Goal: Task Accomplishment & Management: Manage account settings

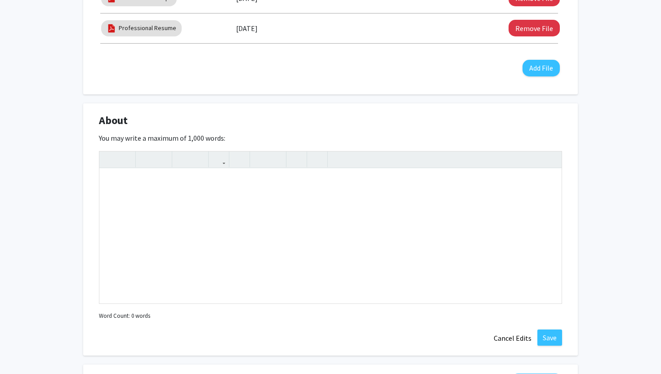
scroll to position [411, 0]
click at [185, 208] on div "Note to users with screen readers: Please deactivate our accessibility plugin f…" at bounding box center [330, 235] width 462 height 135
paste div "Note to users with screen readers: Please deactivate our accessibility plugin f…"
type textarea "<p>Dedicated professional with experience in leading discussions on critical he…"
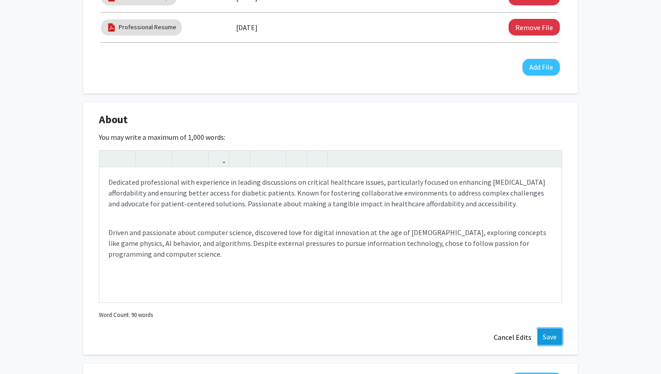
click at [547, 332] on button "Save" at bounding box center [550, 337] width 25 height 16
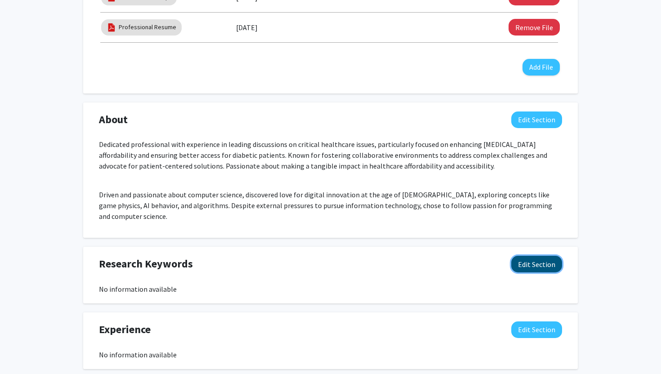
click at [536, 256] on button "Edit Section" at bounding box center [536, 264] width 51 height 17
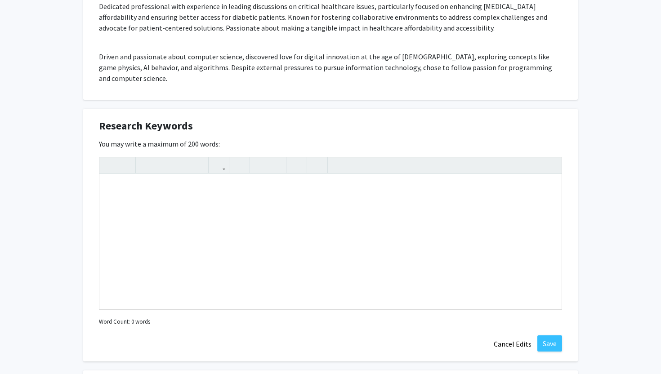
scroll to position [557, 0]
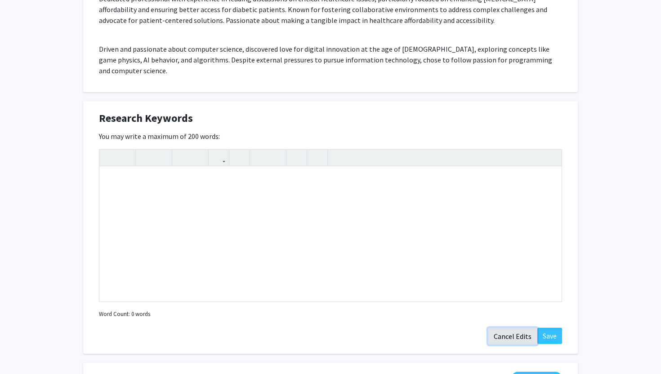
click at [522, 329] on button "Cancel Edits" at bounding box center [512, 336] width 49 height 17
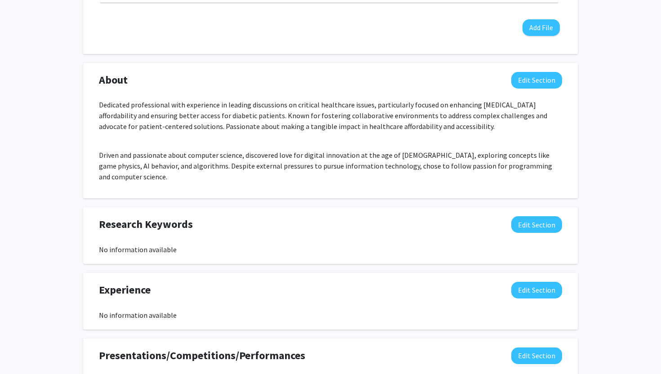
scroll to position [448, 0]
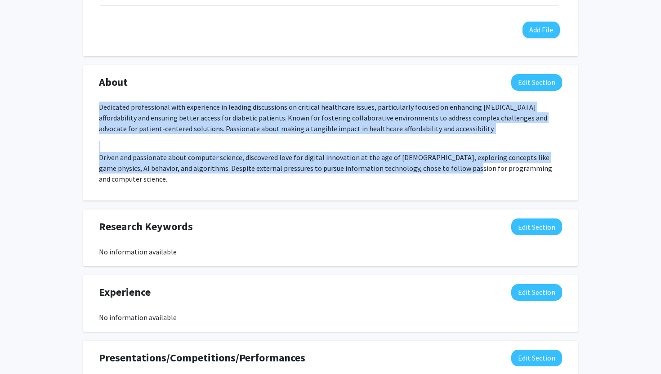
drag, startPoint x: 98, startPoint y: 107, endPoint x: 436, endPoint y: 162, distance: 342.8
click at [436, 162] on div "Dedicated professional with experience in leading discussions on critical healt…" at bounding box center [330, 147] width 477 height 90
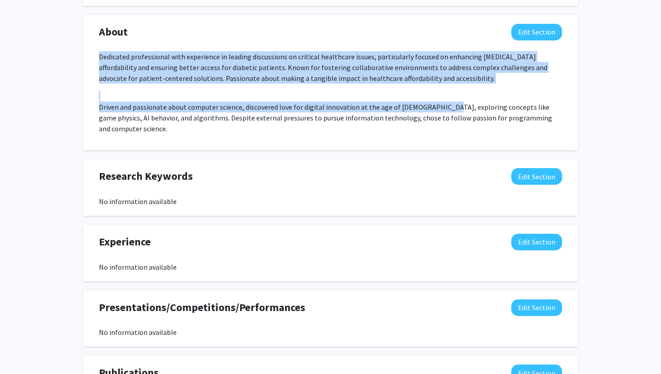
scroll to position [501, 0]
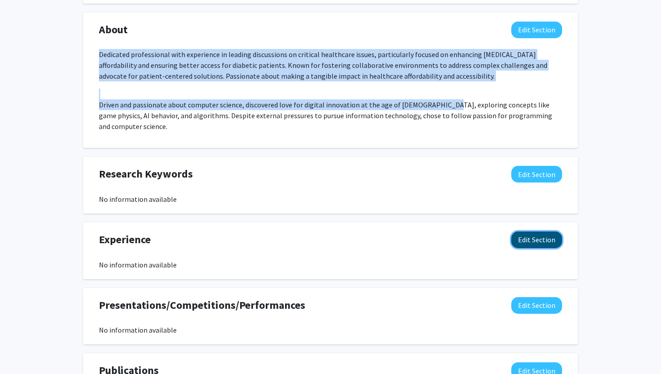
click at [537, 232] on button "Edit Section" at bounding box center [536, 240] width 51 height 17
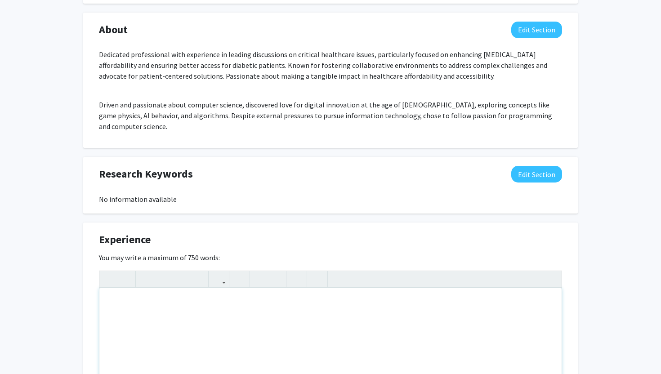
click at [145, 297] on div "Note to users with screen readers: Please deactivate our accessibility plugin f…" at bounding box center [330, 355] width 462 height 135
paste div "Note to users with screen readers: Please deactivate our accessibility plugin f…"
type textarea "<l>Ipsumdolorsi Ametconsec/Adipiscinge</s><d>Eiusmodtem Incidi Utlaboree, DO</m…"
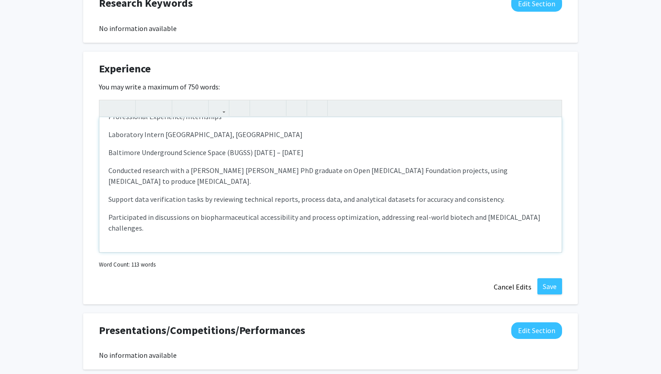
scroll to position [0, 0]
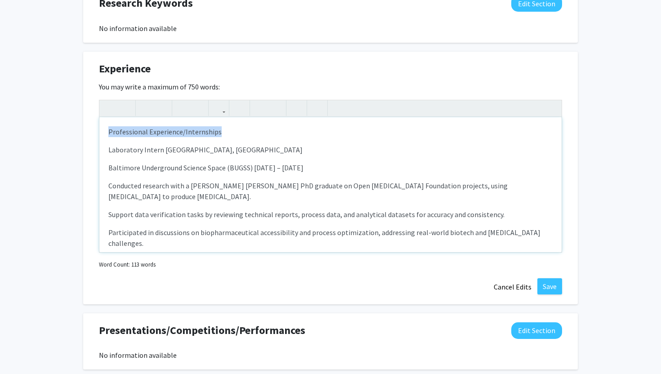
drag, startPoint x: 223, startPoint y: 121, endPoint x: 88, endPoint y: 120, distance: 135.4
click at [88, 120] on div "Experience Edit Section You may write a maximum of 750 words: Professional Expe…" at bounding box center [330, 178] width 495 height 253
click at [146, 101] on icon "button" at bounding box center [146, 108] width 8 height 15
click at [109, 144] on p "Laboratory Intern [GEOGRAPHIC_DATA], [GEOGRAPHIC_DATA]" at bounding box center [330, 149] width 444 height 11
type textarea "<l><ipsumd>Sitametconse Adipiscing/Elitseddoei</tempor></i><u><la><et>Doloremag…"
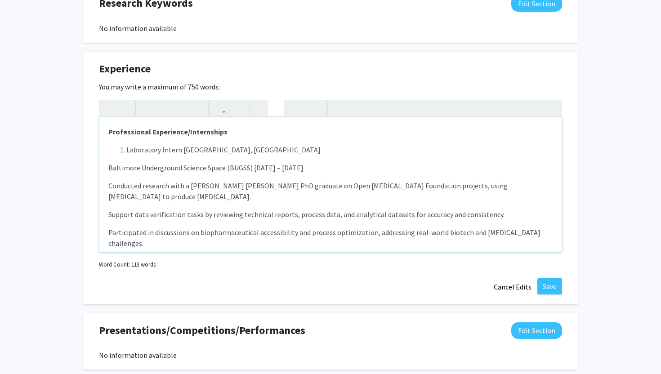
click at [279, 101] on icon "button" at bounding box center [276, 108] width 8 height 15
click at [108, 154] on div "Professional Experience/Internships Laboratory Intern [GEOGRAPHIC_DATA], MD Bal…" at bounding box center [330, 184] width 462 height 135
click at [111, 102] on icon "button" at bounding box center [110, 108] width 8 height 15
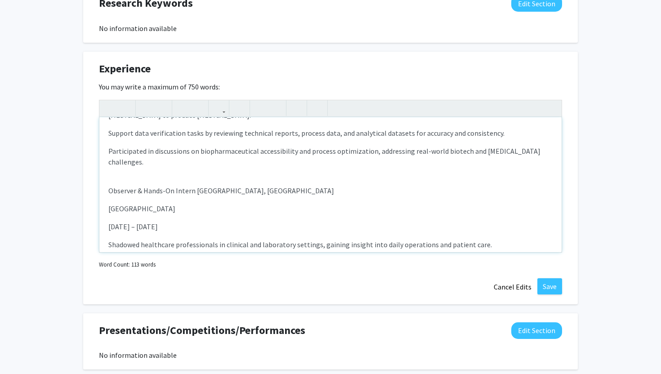
scroll to position [93, 0]
click at [108, 239] on p "Shadowed healthcare professionals in clinical and laboratory settings, gaining …" at bounding box center [330, 244] width 444 height 11
click at [256, 101] on icon "button" at bounding box center [260, 108] width 8 height 15
click at [105, 226] on div "Professional Experience/Internships Laboratory Intern [GEOGRAPHIC_DATA], MD Bal…" at bounding box center [330, 184] width 462 height 135
click at [256, 101] on icon "button" at bounding box center [260, 108] width 8 height 15
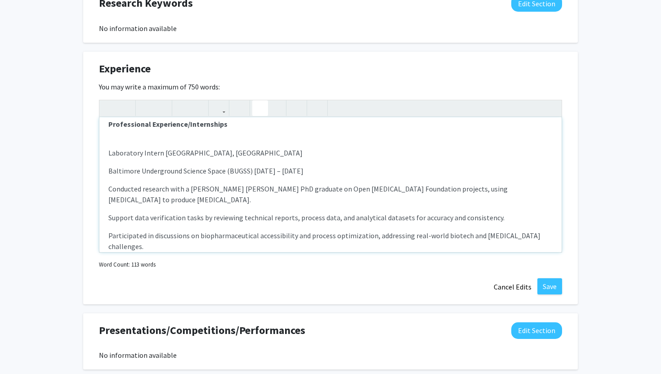
scroll to position [4, 0]
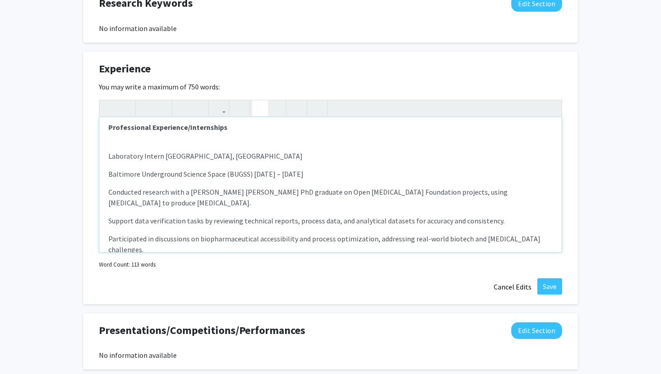
click at [106, 177] on div "Professional Experience/Internships Laboratory Intern [GEOGRAPHIC_DATA], MD Bal…" at bounding box center [330, 184] width 462 height 135
click at [278, 101] on icon "button" at bounding box center [276, 108] width 8 height 15
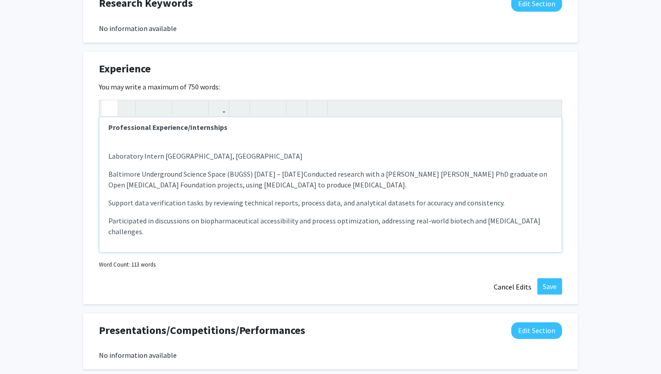
click at [114, 100] on button "button" at bounding box center [110, 108] width 16 height 16
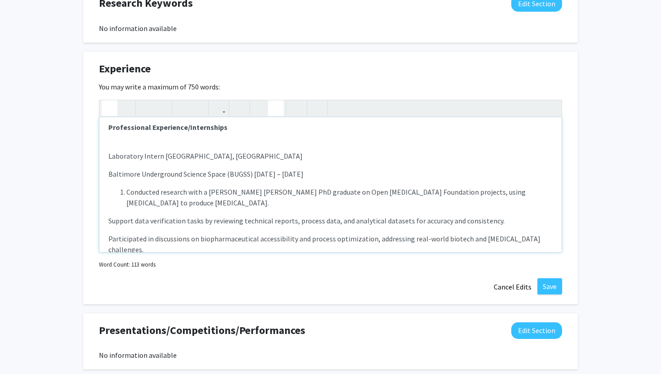
click at [114, 100] on button "button" at bounding box center [110, 108] width 16 height 16
click at [256, 101] on use "button" at bounding box center [256, 101] width 0 height 0
click at [102, 207] on div "Professional Experience/Internships Laboratory Intern [GEOGRAPHIC_DATA], MD Bal…" at bounding box center [330, 184] width 462 height 135
click at [254, 100] on button "button" at bounding box center [260, 108] width 16 height 16
click at [104, 200] on div "Professional Experience/Internships Laboratory Intern [GEOGRAPHIC_DATA], MD Bal…" at bounding box center [330, 184] width 462 height 135
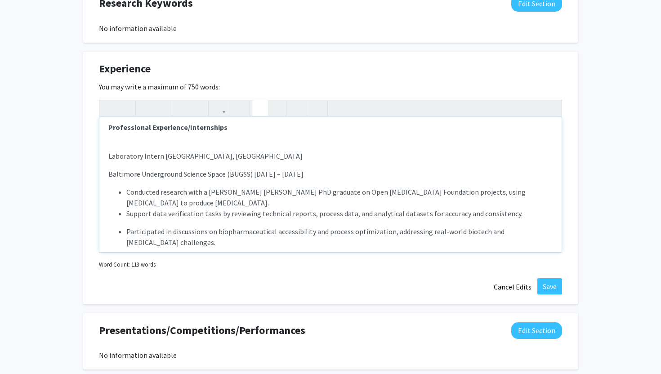
click at [260, 104] on icon "button" at bounding box center [260, 108] width 8 height 15
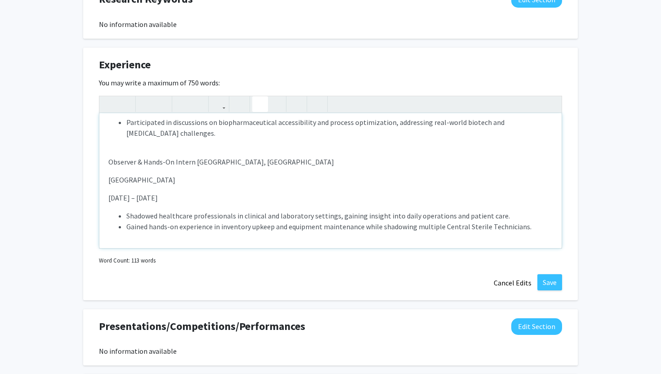
scroll to position [678, 0]
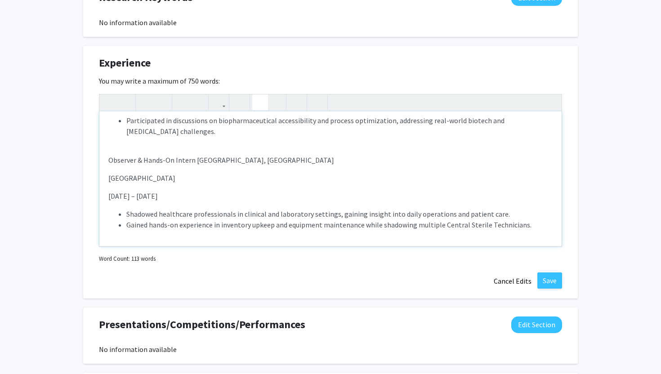
click at [545, 220] on li "Gained hands-on experience in inventory upkeep and equipment maintenance while …" at bounding box center [339, 225] width 426 height 11
click at [115, 220] on ul "Shadowed healthcare professionals in clinical and laboratory settings, gaining …" at bounding box center [330, 247] width 444 height 76
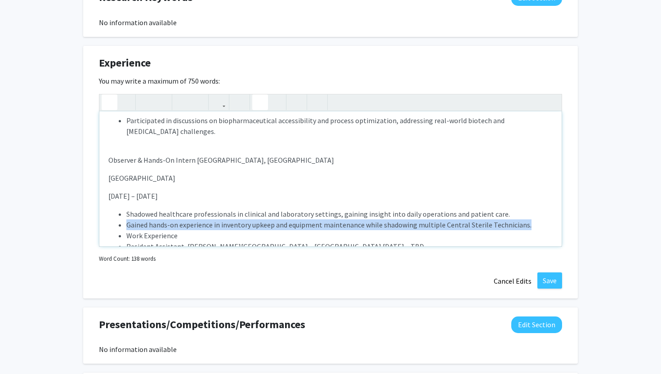
click at [108, 95] on icon "button" at bounding box center [110, 102] width 8 height 15
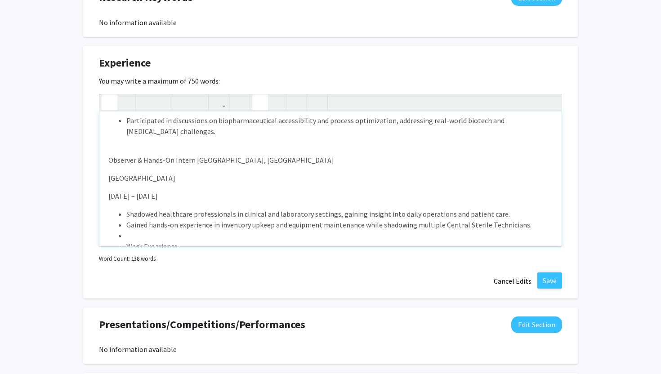
click at [108, 95] on icon "button" at bounding box center [110, 102] width 8 height 15
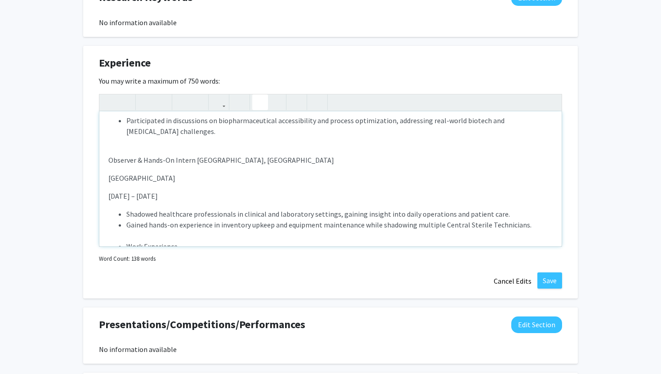
scroll to position [114, 0]
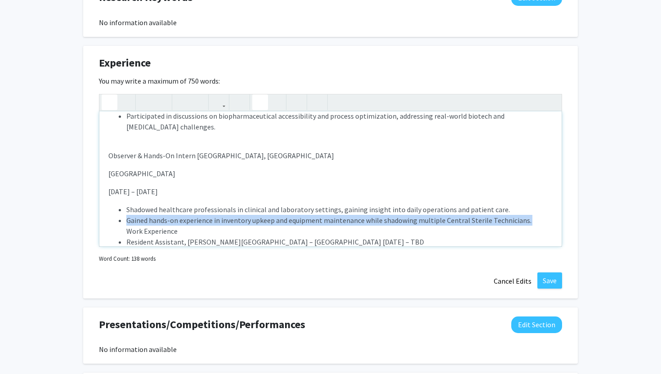
click at [106, 95] on use "button" at bounding box center [106, 95] width 0 height 0
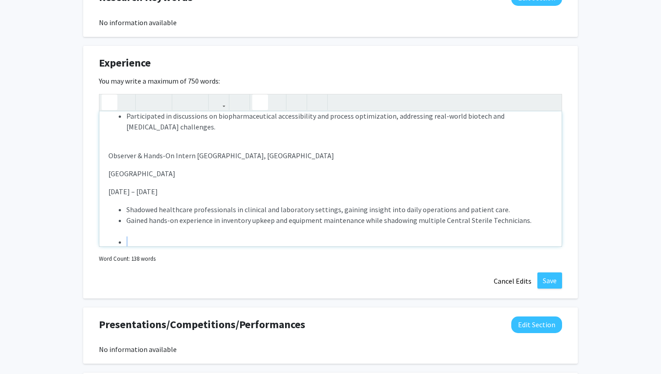
click at [107, 95] on icon "button" at bounding box center [110, 102] width 8 height 15
click at [127, 247] on li "Resident Assistant, [PERSON_NAME][GEOGRAPHIC_DATA] – [GEOGRAPHIC_DATA] [DATE] –…" at bounding box center [339, 252] width 426 height 11
click at [127, 223] on li "Gained hands-on experience in inventory upkeep and equipment maintenance while …" at bounding box center [339, 231] width 426 height 32
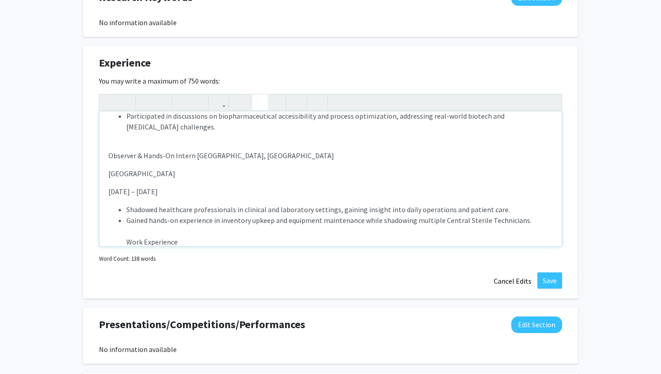
scroll to position [164, 0]
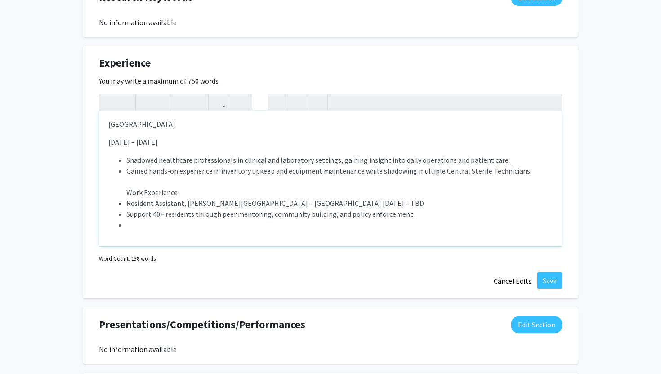
click at [127, 198] on li "Resident Assistant, [PERSON_NAME][GEOGRAPHIC_DATA] – [GEOGRAPHIC_DATA] [DATE] –…" at bounding box center [339, 203] width 426 height 11
click at [127, 174] on li "Gained hands-on experience in inventory upkeep and equipment maintenance while …" at bounding box center [339, 182] width 426 height 32
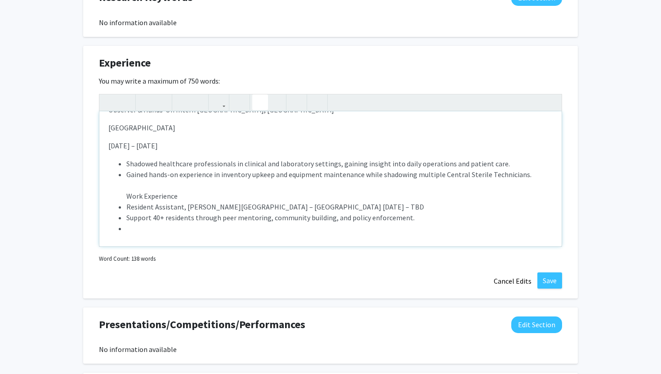
scroll to position [160, 0]
click at [126, 202] on li "Resident Assistant, [PERSON_NAME][GEOGRAPHIC_DATA] – [GEOGRAPHIC_DATA] [DATE] –…" at bounding box center [339, 207] width 426 height 11
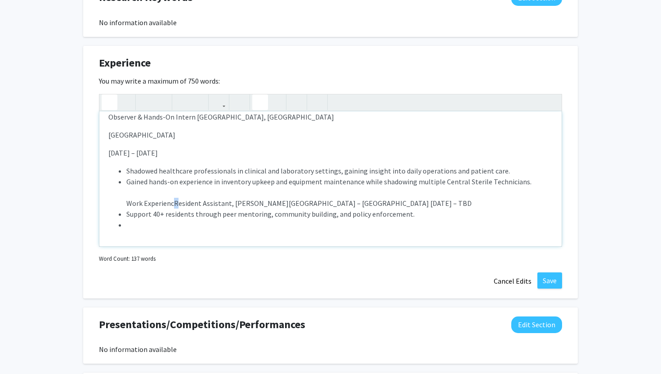
click at [105, 94] on button "button" at bounding box center [110, 102] width 16 height 16
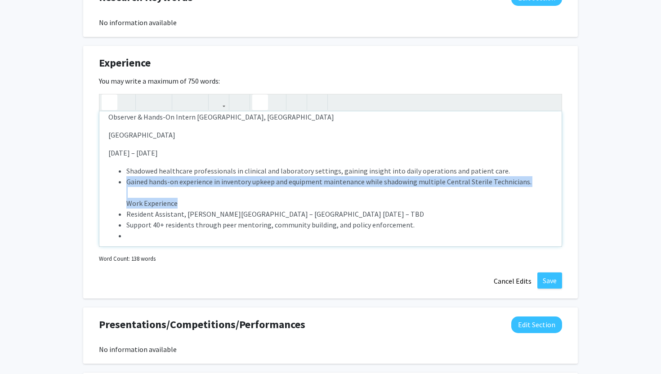
scroll to position [160, 0]
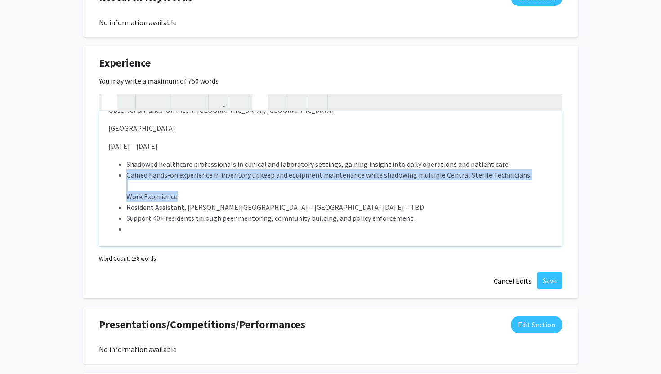
click at [105, 94] on button "button" at bounding box center [110, 102] width 16 height 16
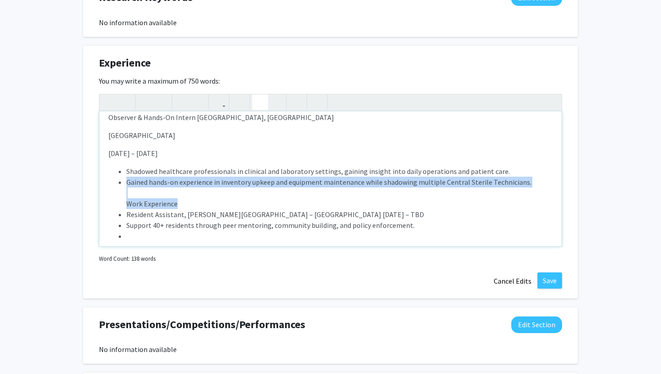
scroll to position [164, 0]
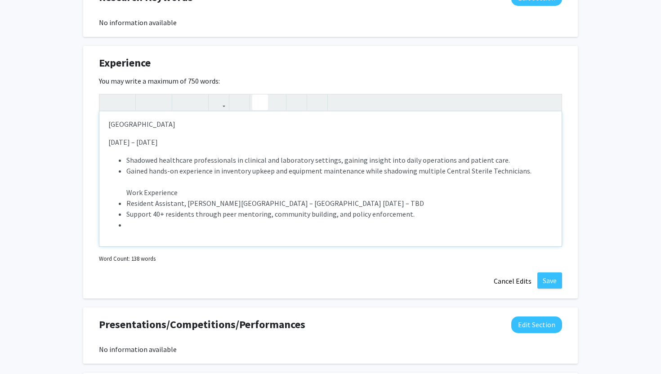
click at [125, 203] on ul "Shadowed healthcare professionals in clinical and laboratory settings, gaining …" at bounding box center [330, 193] width 444 height 76
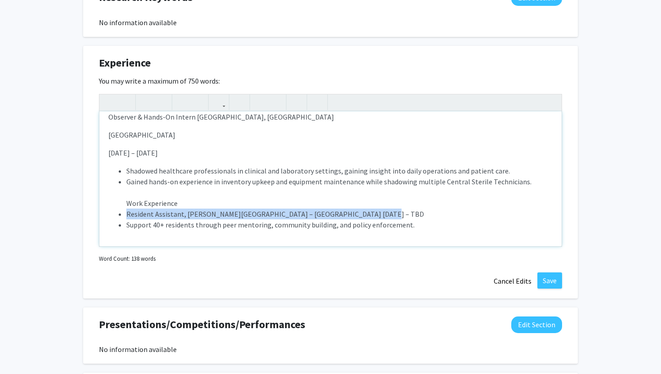
drag, startPoint x: 369, startPoint y: 191, endPoint x: 114, endPoint y: 193, distance: 254.6
click at [114, 193] on ul "Shadowed healthcare professionals in clinical and laboratory settings, gaining …" at bounding box center [330, 198] width 444 height 65
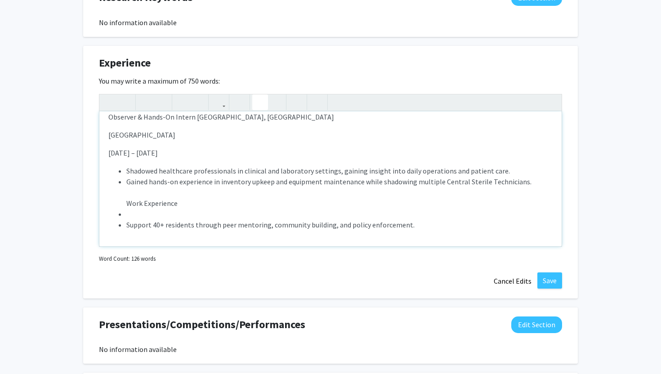
scroll to position [142, 0]
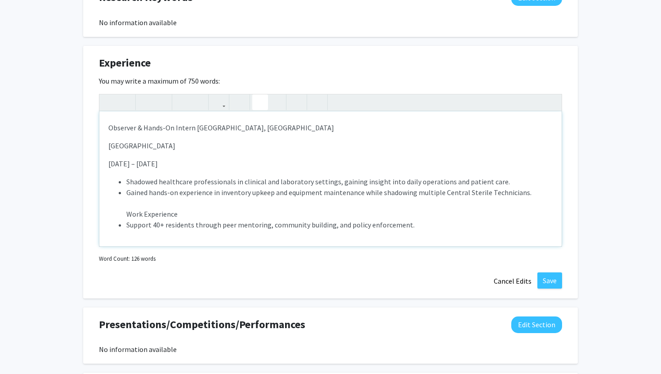
click at [138, 187] on li "Gained hands-on experience in inventory upkeep and equipment maintenance while …" at bounding box center [339, 203] width 426 height 32
click at [136, 187] on li "Gained hands-on experience in inventory upkeep and equipment maintenance while …" at bounding box center [339, 203] width 426 height 32
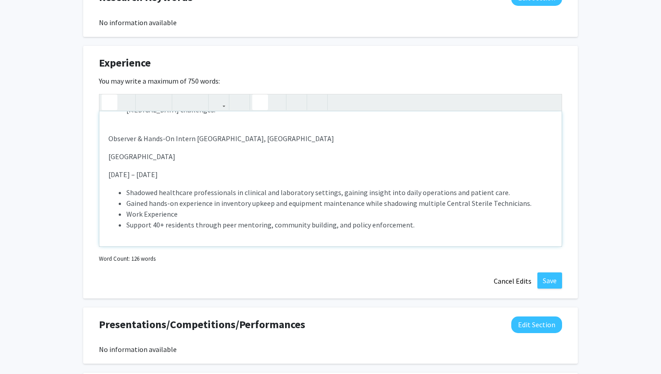
click at [111, 95] on icon "button" at bounding box center [110, 102] width 8 height 15
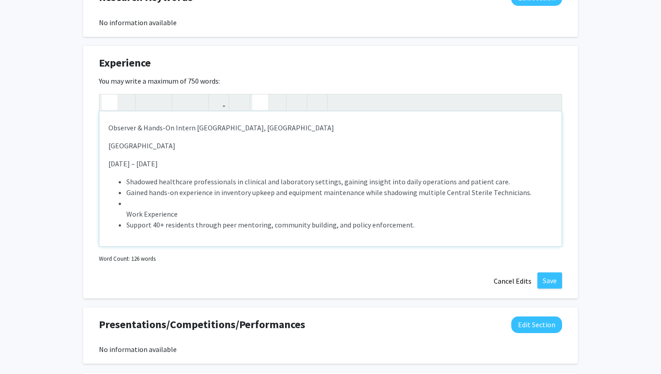
click at [111, 95] on icon "button" at bounding box center [110, 102] width 8 height 15
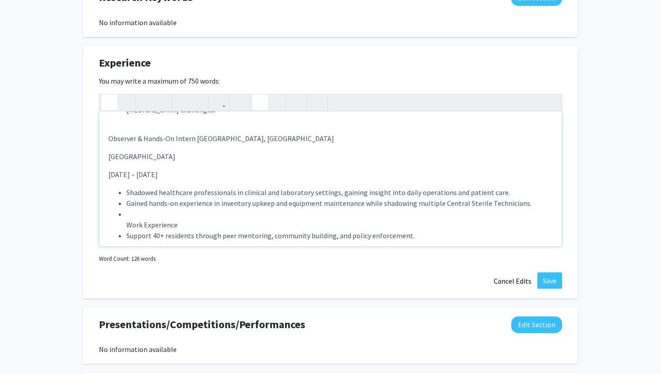
click at [111, 95] on icon "button" at bounding box center [110, 102] width 8 height 15
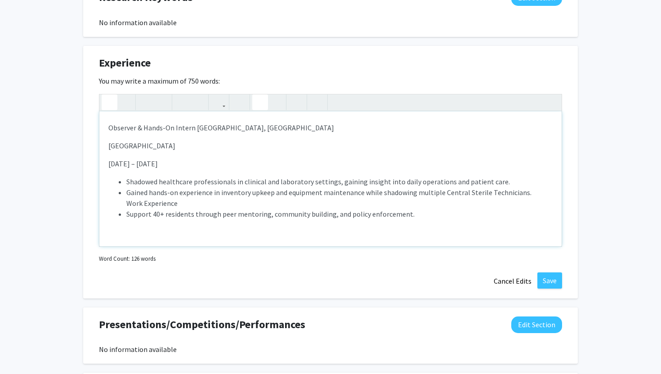
click at [111, 95] on icon "button" at bounding box center [110, 102] width 8 height 15
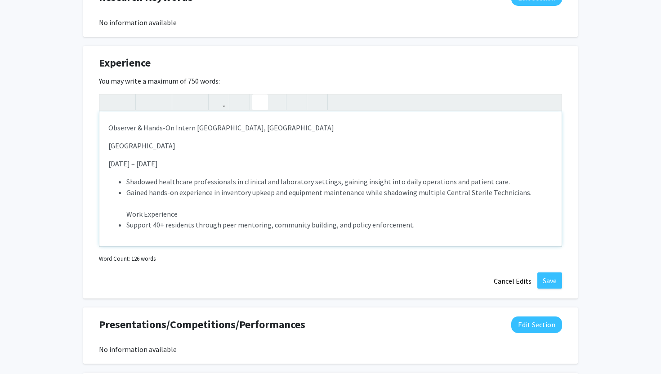
click at [113, 193] on ul "Shadowed healthcare professionals in clinical and laboratory settings, gaining …" at bounding box center [330, 203] width 444 height 54
click at [113, 229] on div "Professional Experience/Internships Laboratory Intern [GEOGRAPHIC_DATA], MD Bal…" at bounding box center [330, 179] width 462 height 135
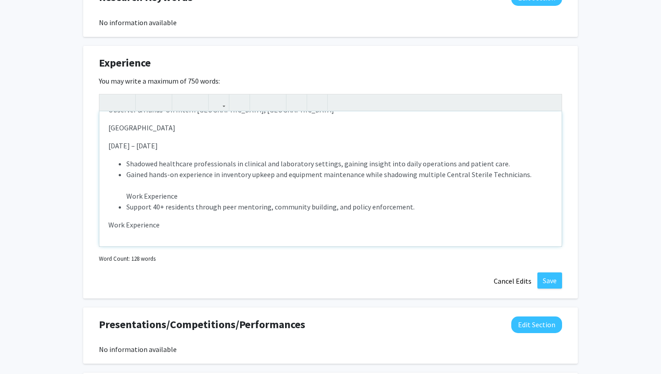
scroll to position [164, 0]
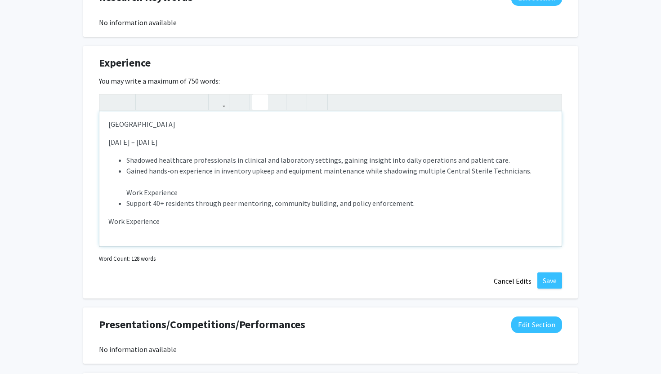
click at [262, 95] on icon "button" at bounding box center [260, 102] width 8 height 15
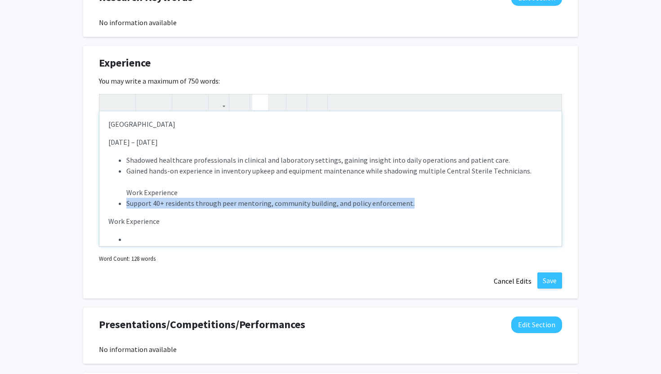
drag, startPoint x: 413, startPoint y: 182, endPoint x: 100, endPoint y: 178, distance: 312.7
click at [100, 178] on div "Professional Experience/Internships Laboratory Intern [GEOGRAPHIC_DATA], MD Bal…" at bounding box center [330, 179] width 462 height 135
copy li "Support 40+ residents through peer mentoring, community building, and policy en…"
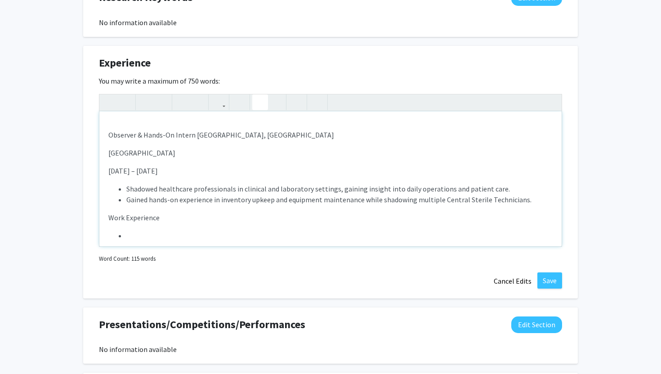
scroll to position [146, 0]
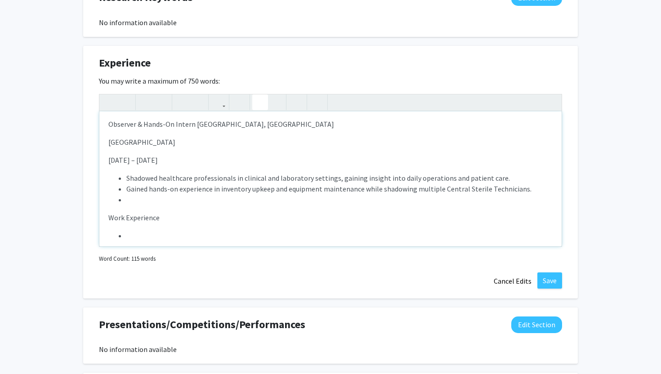
click at [158, 220] on div "Professional Experience/Internships Laboratory Intern [GEOGRAPHIC_DATA], MD Bal…" at bounding box center [330, 179] width 462 height 135
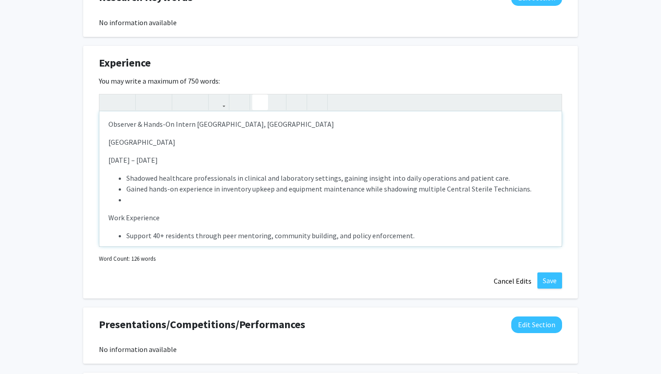
click at [134, 194] on li "Note to users with screen readers: Please deactivate our accessibility plugin f…" at bounding box center [339, 199] width 426 height 11
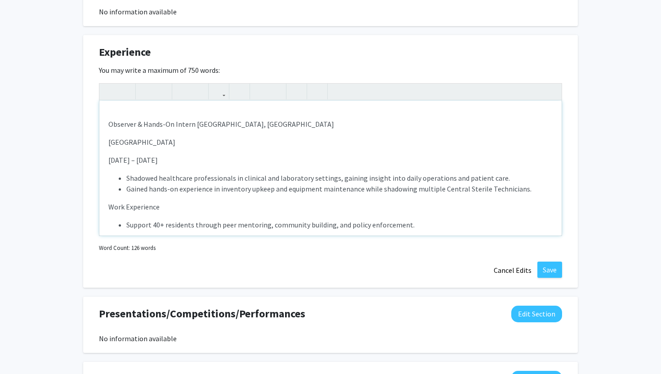
scroll to position [691, 0]
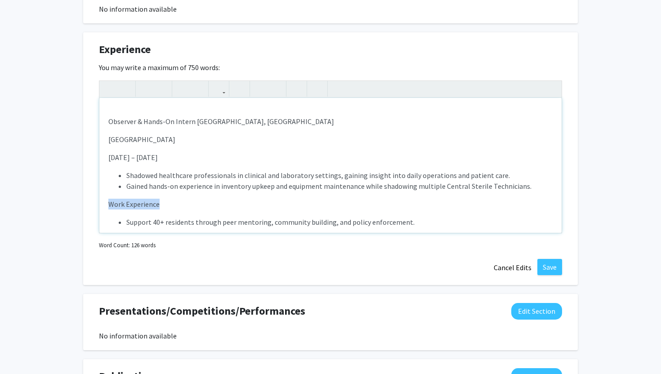
drag, startPoint x: 160, startPoint y: 180, endPoint x: 88, endPoint y: 180, distance: 72.4
click at [88, 180] on div "Experience Edit Section You may write a maximum of 750 words: Professional Expe…" at bounding box center [330, 158] width 495 height 253
click at [142, 81] on use "button" at bounding box center [142, 81] width 0 height 0
click at [143, 200] on strong "Work Experience" at bounding box center [135, 204] width 54 height 9
click at [137, 194] on div "Professional Experience/Internships Laboratory Intern [GEOGRAPHIC_DATA], MD Bal…" at bounding box center [330, 165] width 462 height 135
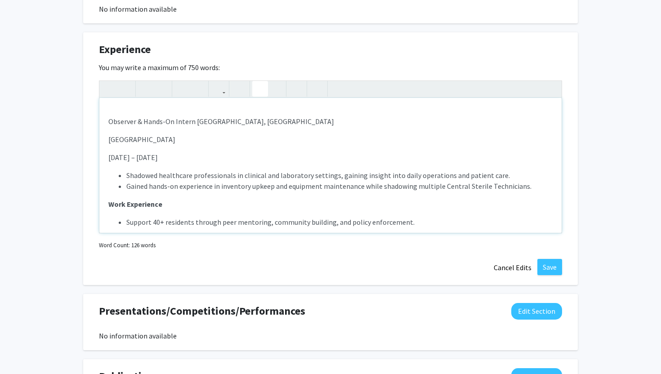
click at [127, 192] on div "Professional Experience/Internships Laboratory Intern [GEOGRAPHIC_DATA], MD Bal…" at bounding box center [330, 165] width 462 height 135
click at [172, 199] on p "Work Experience" at bounding box center [330, 204] width 444 height 11
click at [108, 218] on strong "Resident Assistant, [PERSON_NAME][GEOGRAPHIC_DATA] – [GEOGRAPHIC_DATA] [DATE] –…" at bounding box center [261, 222] width 306 height 9
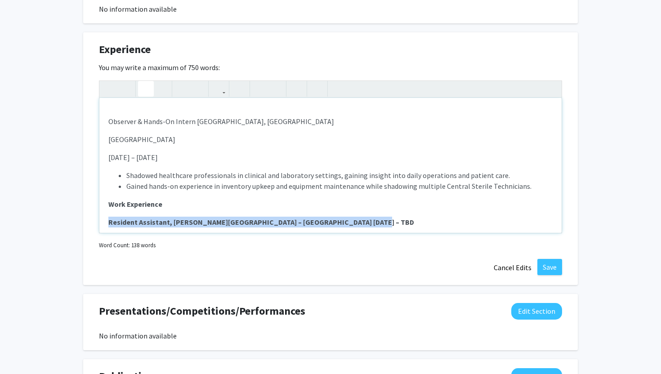
drag, startPoint x: 370, startPoint y: 196, endPoint x: 70, endPoint y: 195, distance: 300.5
click at [143, 81] on icon "button" at bounding box center [146, 88] width 8 height 15
click at [287, 218] on span "Resident Assistant, [PERSON_NAME][GEOGRAPHIC_DATA] – [GEOGRAPHIC_DATA] [DATE] –…" at bounding box center [257, 222] width 298 height 9
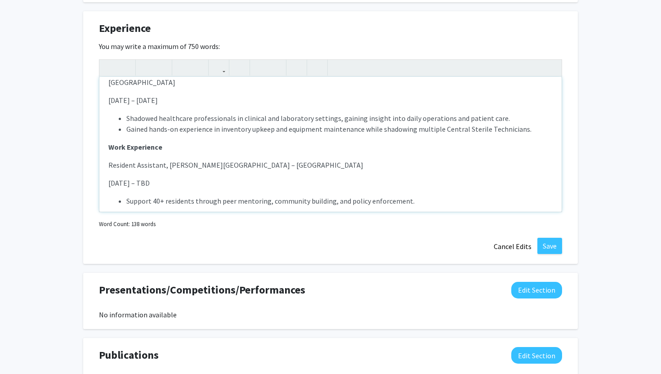
scroll to position [713, 0]
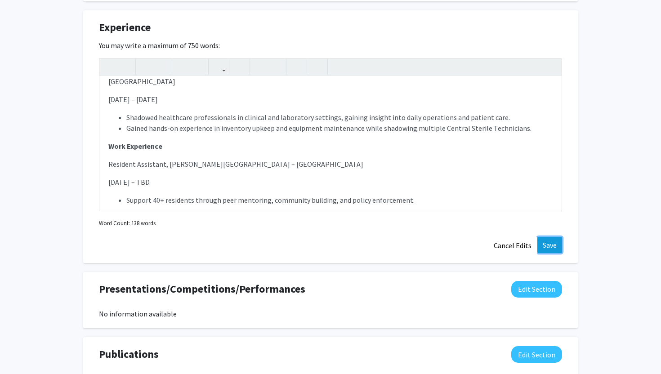
click at [548, 238] on button "Save" at bounding box center [550, 245] width 25 height 16
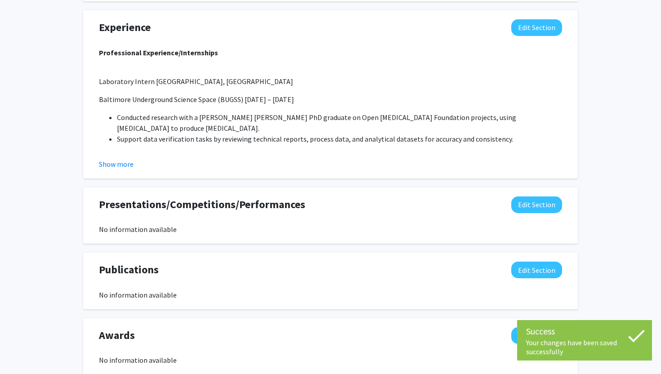
scroll to position [759, 0]
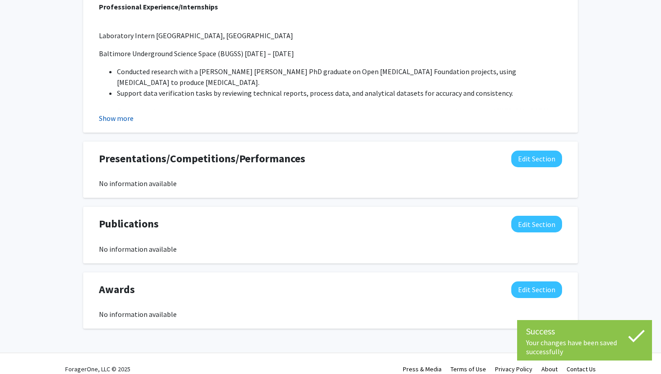
click at [109, 113] on button "Show more" at bounding box center [116, 118] width 35 height 11
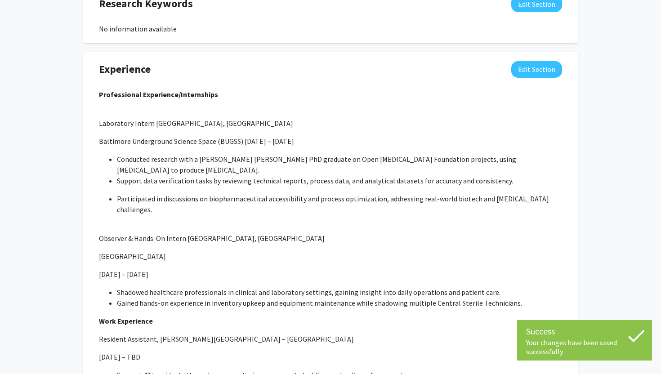
scroll to position [674, 0]
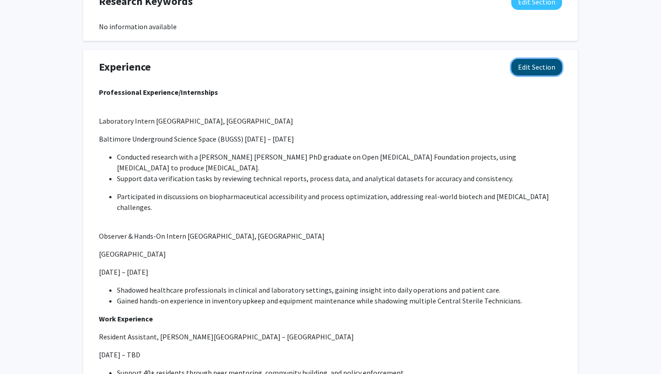
click at [538, 59] on button "Edit Section" at bounding box center [536, 67] width 51 height 17
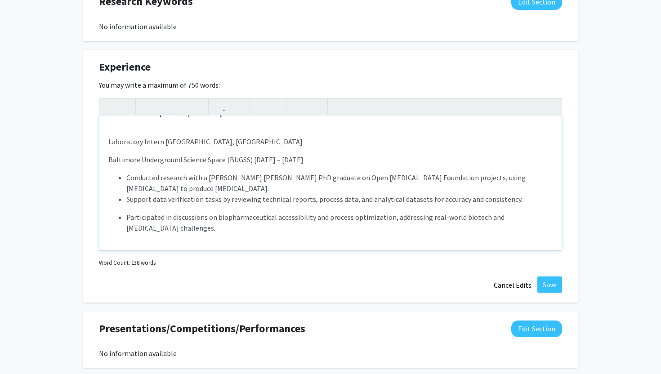
scroll to position [15, 0]
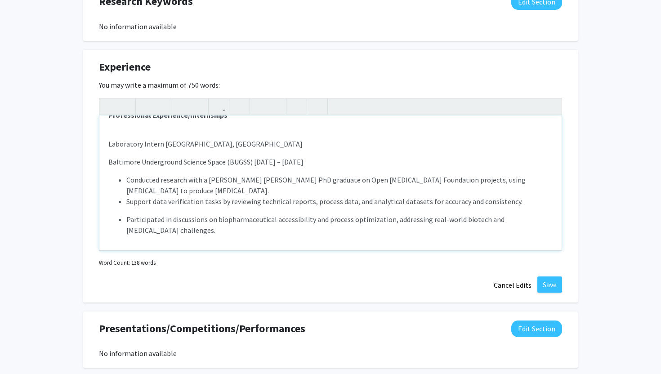
click at [130, 196] on li "Support data verification tasks by reviewing technical reports, process data, a…" at bounding box center [339, 201] width 426 height 11
click at [129, 187] on div "Professional Experience/Internships Laboratory Intern [GEOGRAPHIC_DATA], MD Bal…" at bounding box center [330, 183] width 462 height 135
click at [130, 188] on div "Professional Experience/Internships Laboratory Intern [GEOGRAPHIC_DATA], MD Bal…" at bounding box center [330, 183] width 462 height 135
click at [525, 196] on li "Support data verification tasks by reviewing technical reports, process data, a…" at bounding box center [339, 201] width 426 height 11
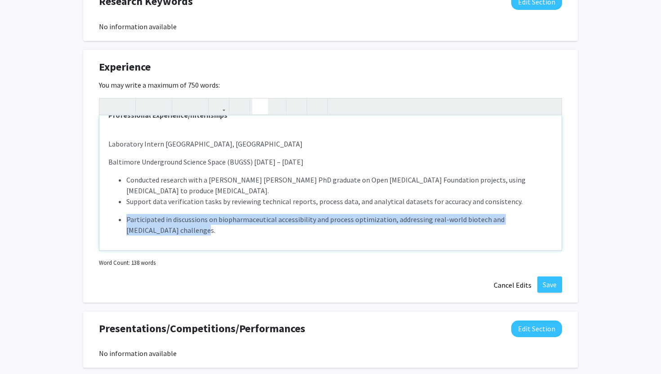
drag, startPoint x: 173, startPoint y: 203, endPoint x: 126, endPoint y: 197, distance: 47.1
click at [126, 214] on li "Participated in discussions on biopharmaceutical accessibility and process opti…" at bounding box center [339, 225] width 426 height 22
copy li "Participated in discussions on biopharmaceutical accessibility and process opti…"
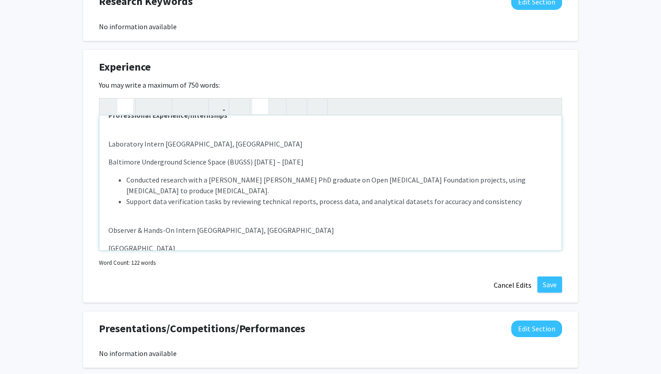
click at [131, 99] on button "button" at bounding box center [125, 107] width 16 height 16
click at [107, 99] on icon "button" at bounding box center [110, 106] width 8 height 15
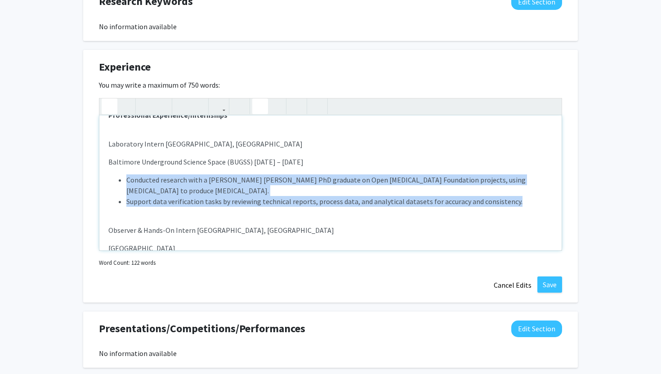
click at [107, 99] on icon "button" at bounding box center [110, 106] width 8 height 15
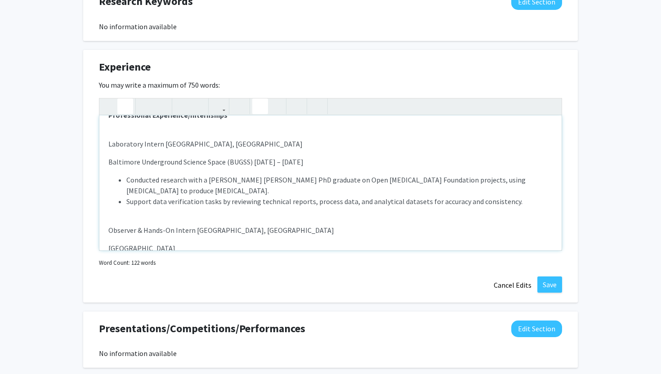
click at [121, 99] on button "button" at bounding box center [125, 107] width 16 height 16
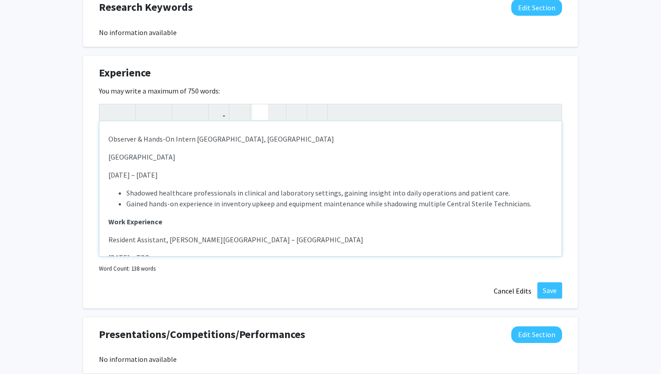
scroll to position [148, 0]
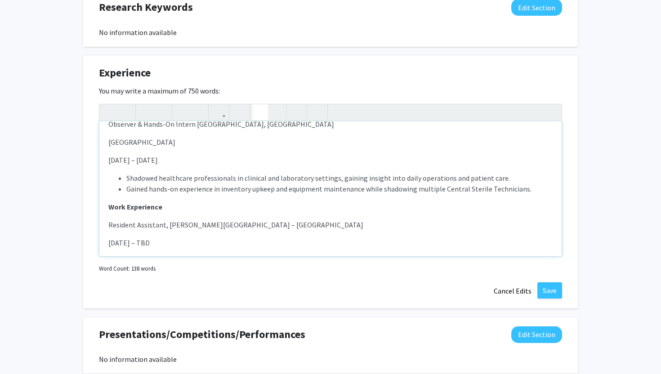
click at [178, 202] on p "Work Experience" at bounding box center [330, 207] width 444 height 11
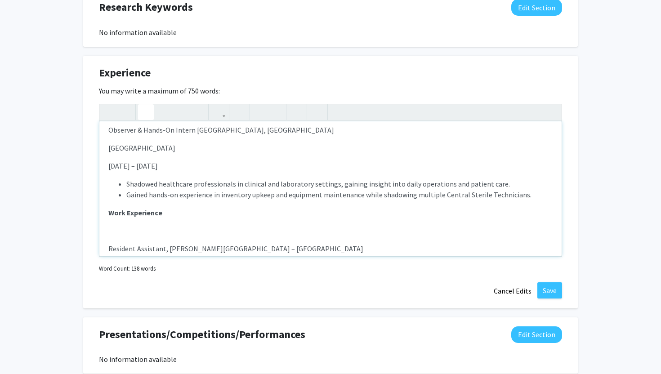
scroll to position [141, 0]
click at [109, 210] on strong "Work Experience" at bounding box center [135, 214] width 54 height 9
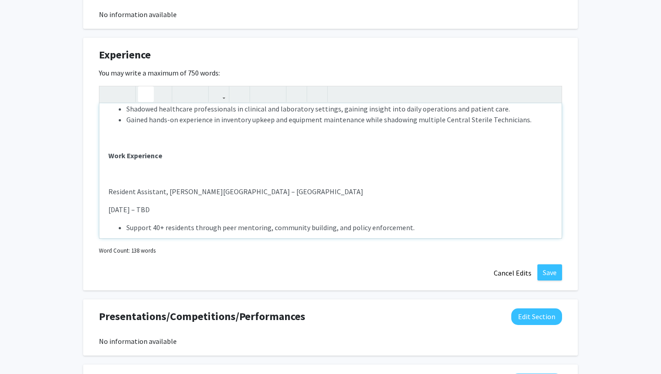
scroll to position [691, 0]
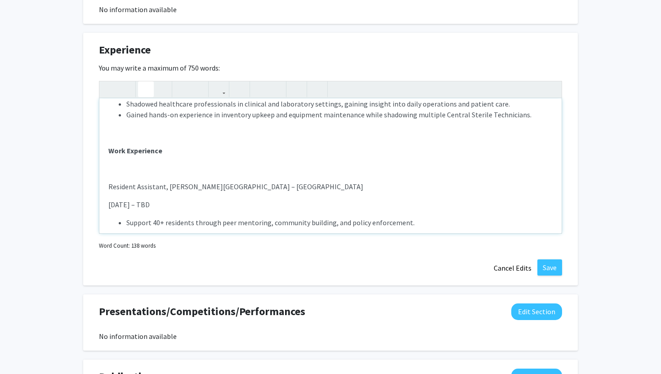
click at [168, 182] on span "Resident Assistant, [PERSON_NAME][GEOGRAPHIC_DATA] – [GEOGRAPHIC_DATA]" at bounding box center [235, 186] width 255 height 9
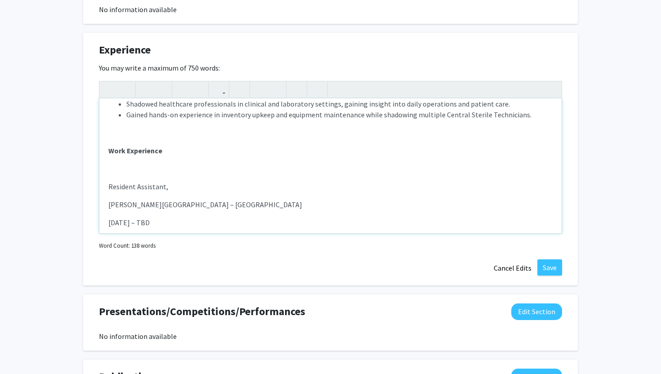
click at [165, 182] on span "Resident Assistant," at bounding box center [138, 186] width 60 height 9
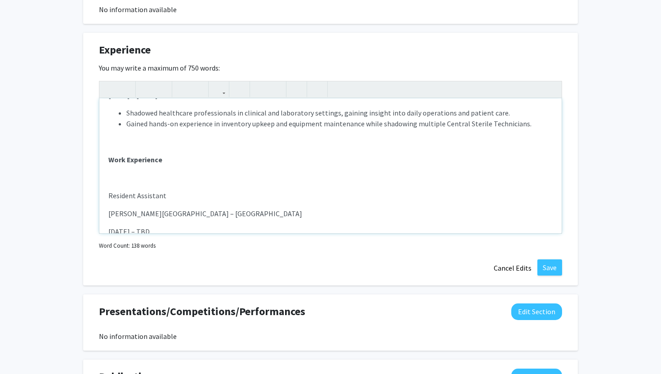
scroll to position [218, 0]
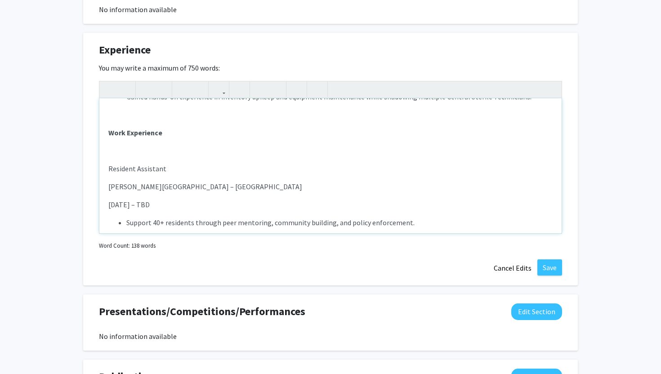
click at [123, 135] on div "Professional Experience/Internships Laboratory Intern [GEOGRAPHIC_DATA], MD Bal…" at bounding box center [330, 166] width 462 height 135
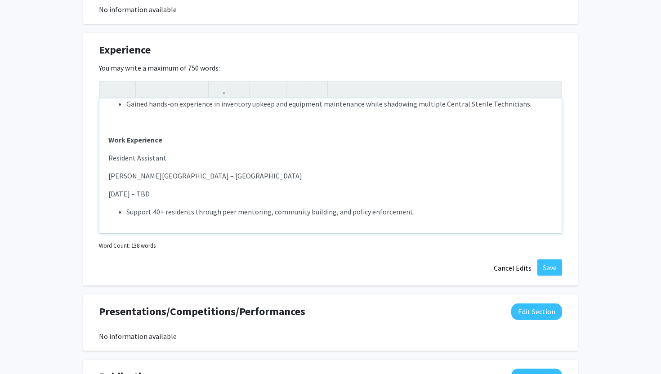
type textarea "<l><ipsumd>Sitametconse Adipiscing/Elitseddoei</tempor></i><ut><l>Etdolorema Al…"
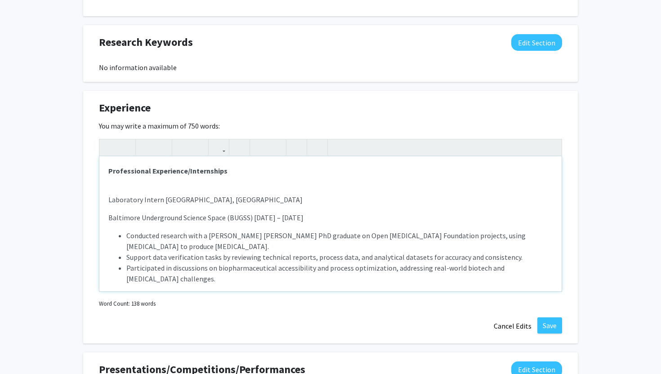
scroll to position [623, 0]
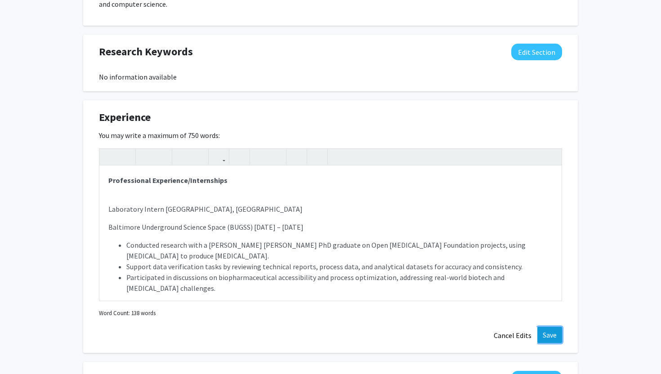
click at [542, 327] on button "Save" at bounding box center [550, 335] width 25 height 16
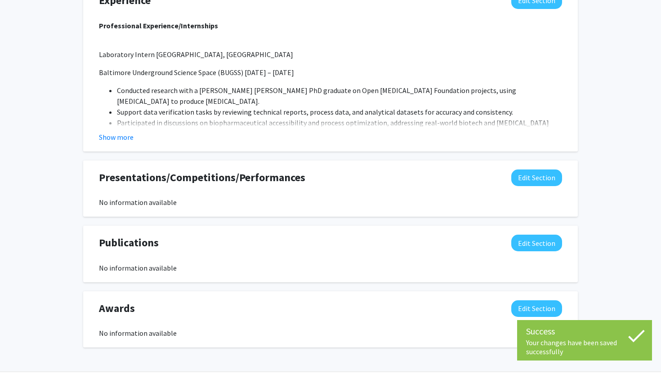
scroll to position [746, 0]
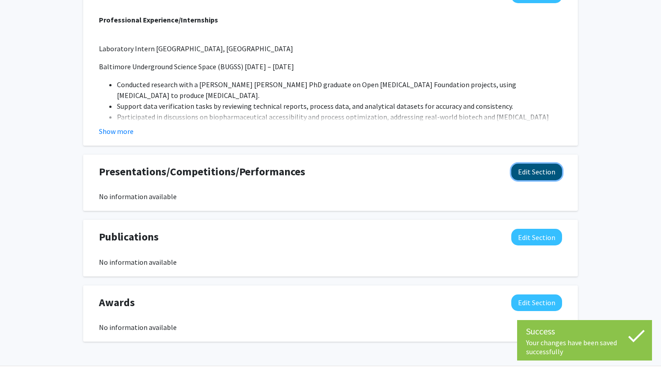
click at [539, 168] on button "Edit Section" at bounding box center [536, 172] width 51 height 17
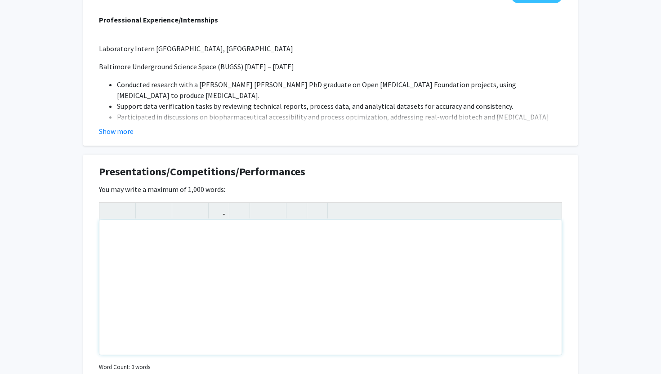
click at [148, 235] on div "Note to users with screen readers: Please deactivate our accessibility plugin f…" at bounding box center [330, 287] width 462 height 135
paste div "Note to users with screen readers: Please deactivate our accessibility plugin f…"
type textarea "<l>IPSUMDO SITAMETC&adip; &elit; &sedd; &eius; &temp; &inci; &utla; &etdo; &mag…"
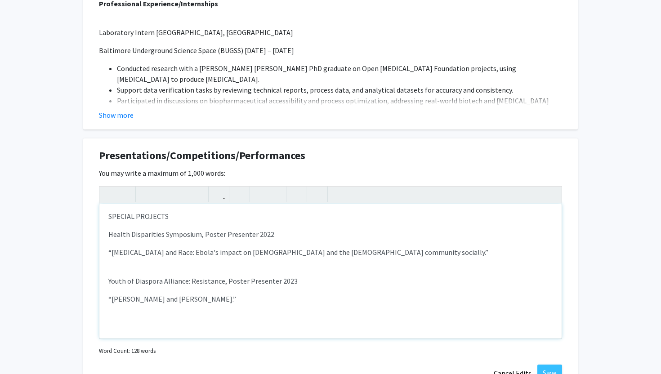
scroll to position [764, 0]
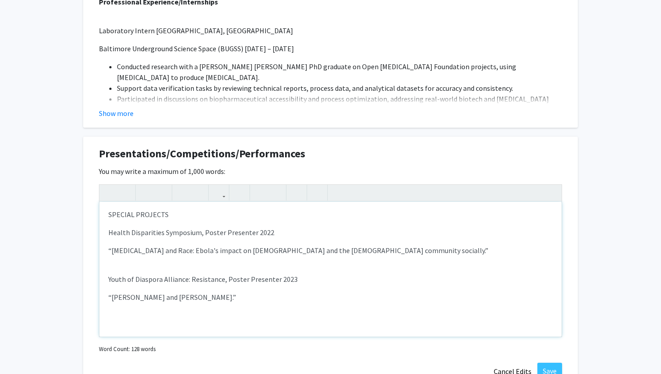
drag, startPoint x: 168, startPoint y: 205, endPoint x: 88, endPoint y: 204, distance: 80.5
click at [88, 204] on div "Presentations/Competitions/Performances Edit Section You may write a maximum of…" at bounding box center [330, 263] width 495 height 253
click at [148, 185] on icon "button" at bounding box center [146, 192] width 8 height 15
click at [148, 229] on p "Health Disparities Symposium, Poster Presenter 2022" at bounding box center [330, 234] width 444 height 11
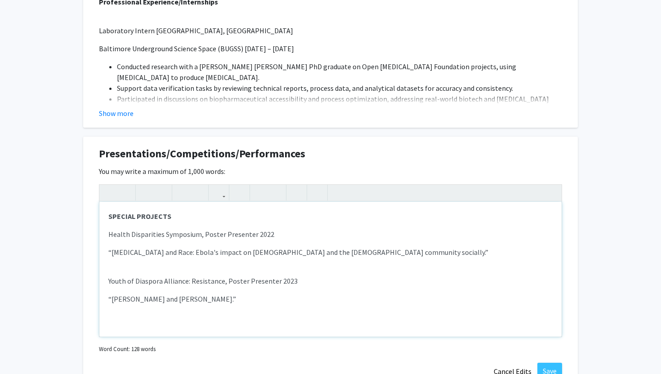
drag, startPoint x: 278, startPoint y: 221, endPoint x: 100, endPoint y: 225, distance: 178.2
click at [100, 225] on div "SPECIAL PROJECTS Health Disparities Symposium, Poster Presenter 2022 “[MEDICAL_…" at bounding box center [330, 269] width 462 height 135
click at [152, 185] on button "button" at bounding box center [146, 193] width 16 height 16
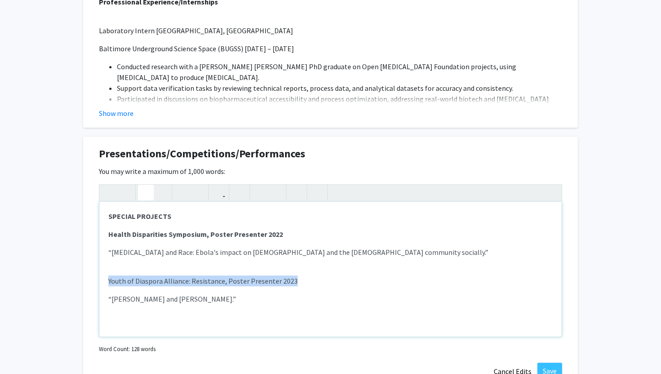
drag, startPoint x: 289, startPoint y: 271, endPoint x: 105, endPoint y: 269, distance: 184.4
click at [105, 269] on div "SPECIAL PROJECTS Health Disparities Symposium, Poster Presenter 2022 “[MEDICAL_…" at bounding box center [330, 269] width 462 height 135
type textarea "<l><ipsumd>SITAMET CONSECTE&adip; </elitse>&doei; &temp; &inci; &utla; &etdo; &…"
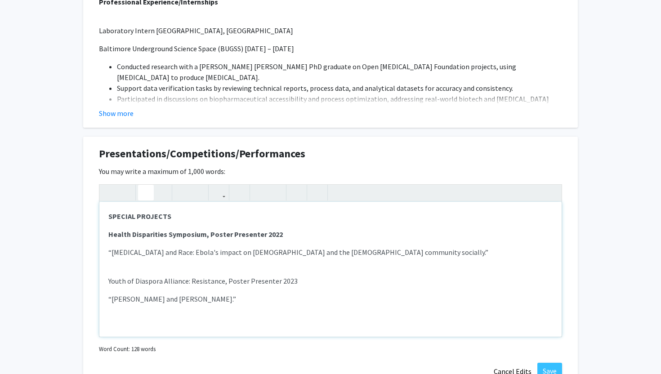
click at [151, 185] on button "button" at bounding box center [146, 193] width 16 height 16
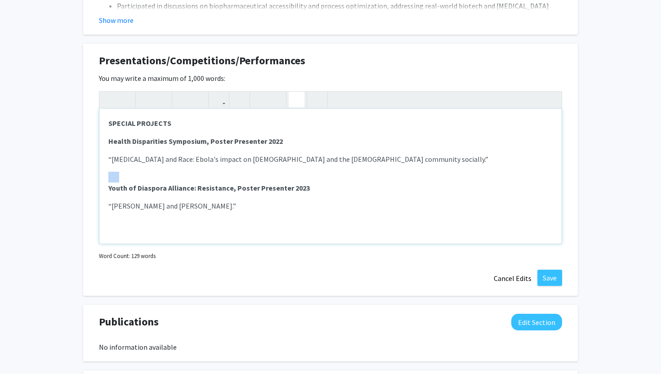
scroll to position [877, 0]
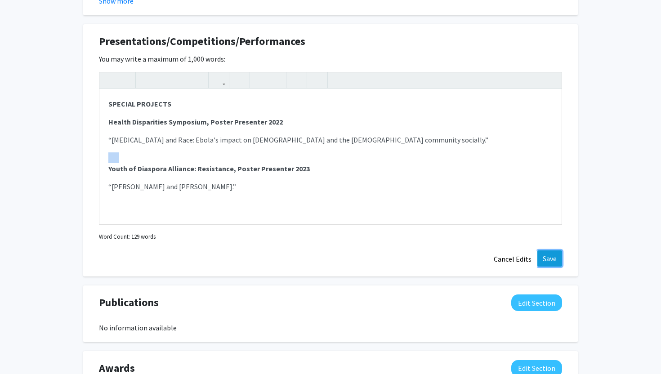
click at [551, 251] on button "Save" at bounding box center [550, 259] width 25 height 16
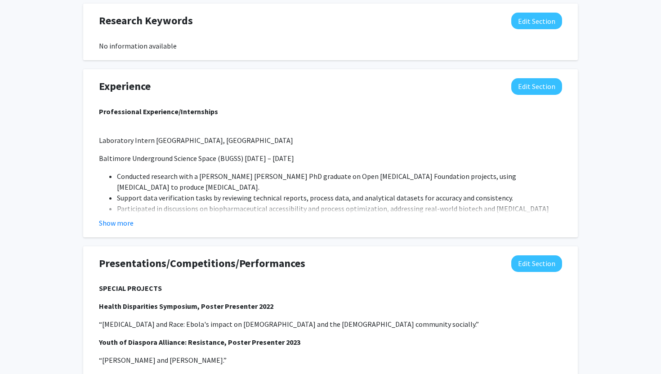
scroll to position [849, 0]
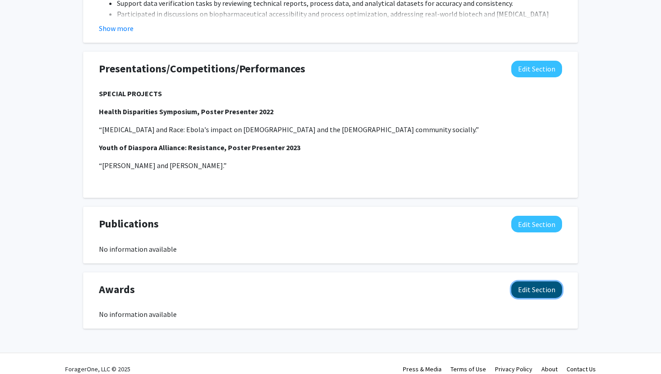
click at [548, 282] on button "Edit Section" at bounding box center [536, 290] width 51 height 17
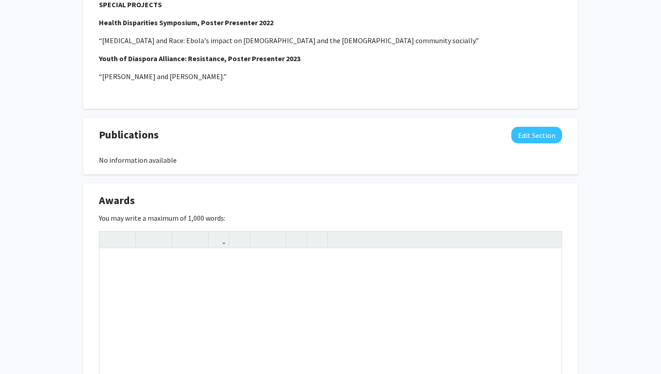
scroll to position [997, 0]
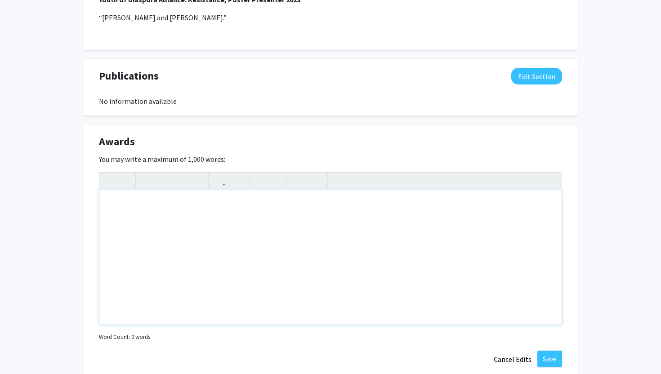
click at [152, 190] on div "Note to users with screen readers: Please deactivate our accessibility plugin f…" at bounding box center [330, 257] width 462 height 135
paste div "Note to users with screen readers: Please deactivate our accessibility plugin f…"
type textarea "<p>Presented BUGSS Lab [MEDICAL_DATA] research on FoxBaltimoreTV(2023); 3rd pla…"
click at [304, 199] on p "Presented BUGSS Lab [MEDICAL_DATA] research on FoxBaltimoreTV(2023); 3rd place,…" at bounding box center [330, 204] width 444 height 11
click at [556, 351] on button "Save" at bounding box center [550, 359] width 25 height 16
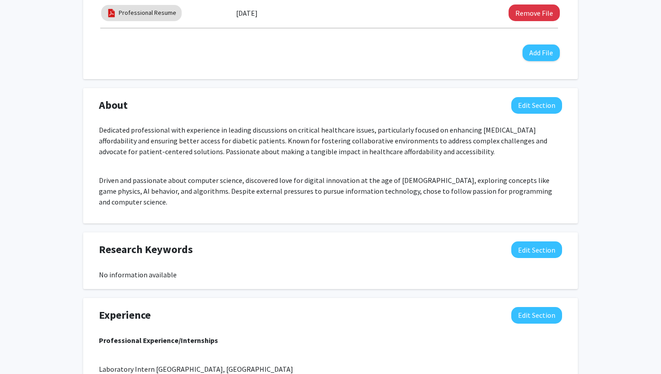
scroll to position [437, 0]
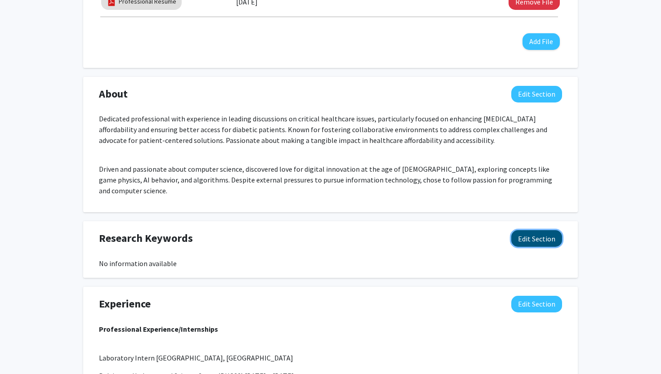
click at [528, 230] on button "Edit Section" at bounding box center [536, 238] width 51 height 17
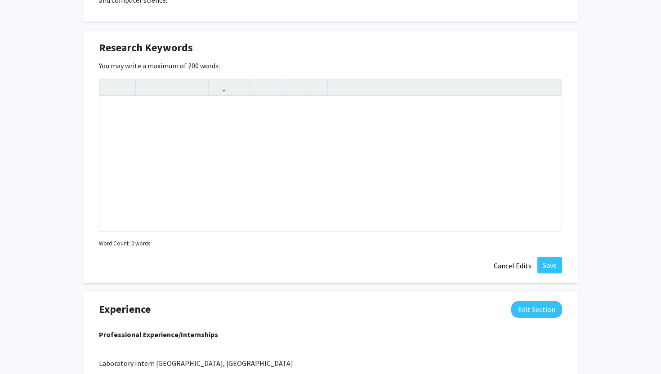
scroll to position [635, 0]
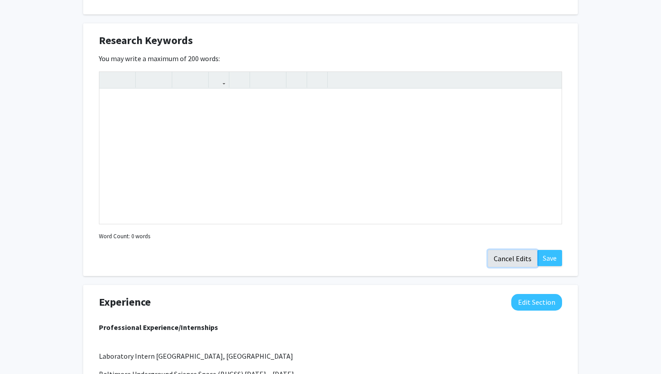
click at [512, 250] on button "Cancel Edits" at bounding box center [512, 258] width 49 height 17
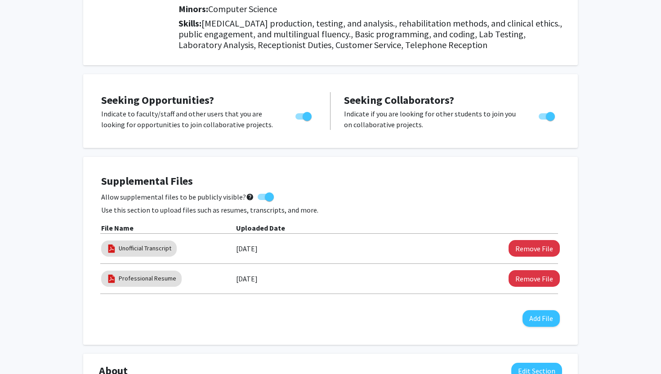
scroll to position [0, 0]
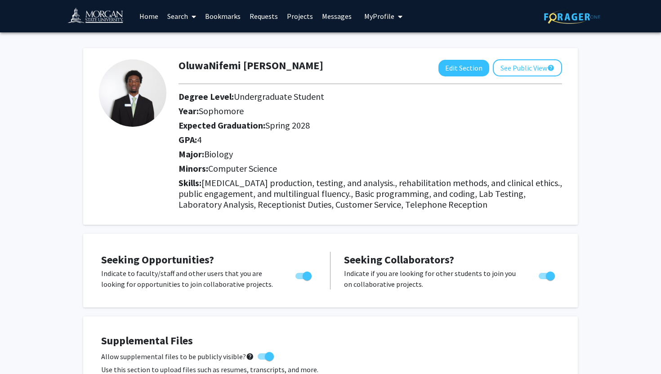
click at [152, 19] on link "Home" at bounding box center [149, 15] width 28 height 31
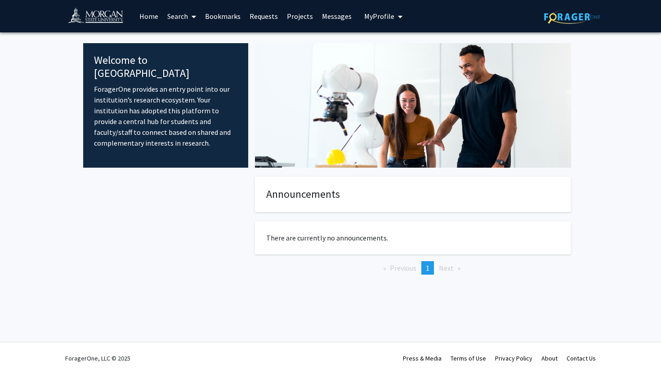
click at [366, 25] on button "My Profile" at bounding box center [384, 16] width 44 height 32
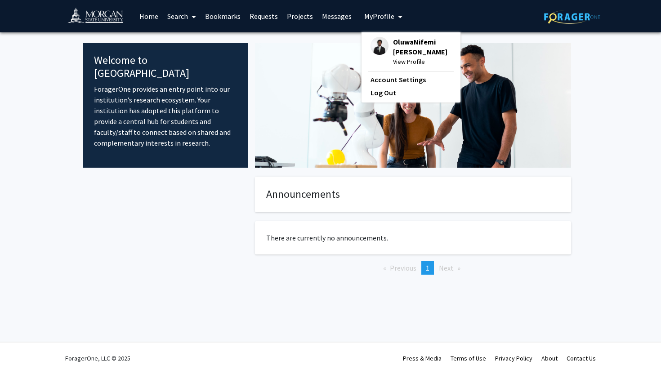
click at [393, 67] on span "View Profile" at bounding box center [422, 62] width 58 height 10
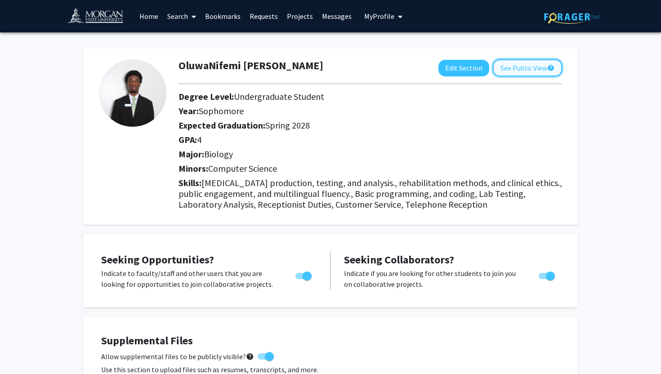
click at [524, 62] on button "See Public View help" at bounding box center [527, 67] width 69 height 17
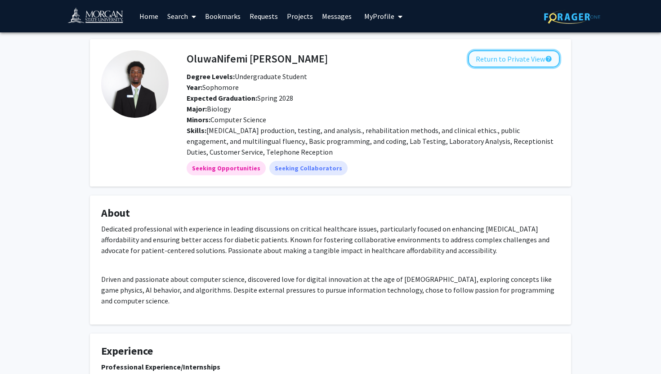
click at [520, 61] on button "Return to Private View help" at bounding box center [514, 58] width 92 height 17
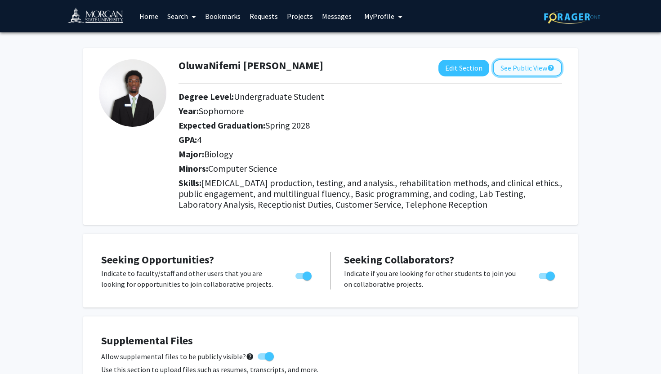
click at [524, 66] on button "See Public View help" at bounding box center [527, 67] width 69 height 17
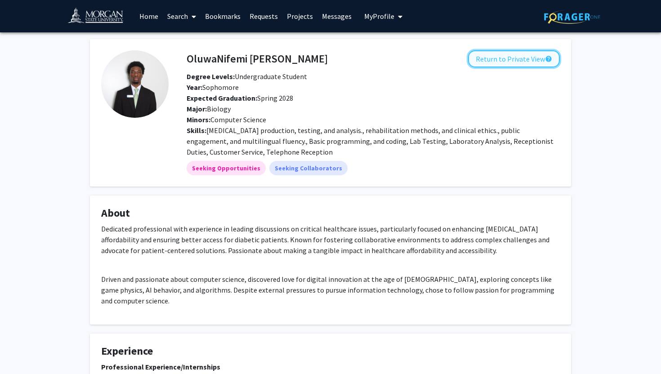
click at [487, 58] on button "Return to Private View help" at bounding box center [514, 58] width 92 height 17
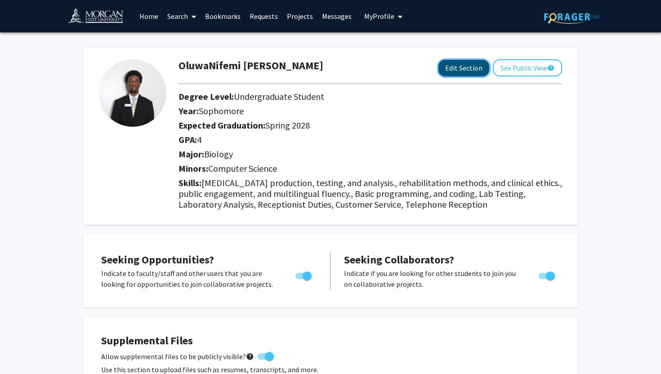
click at [472, 74] on button "Edit Section" at bounding box center [464, 68] width 51 height 17
select select "sophomore"
select select "41: spring_2028"
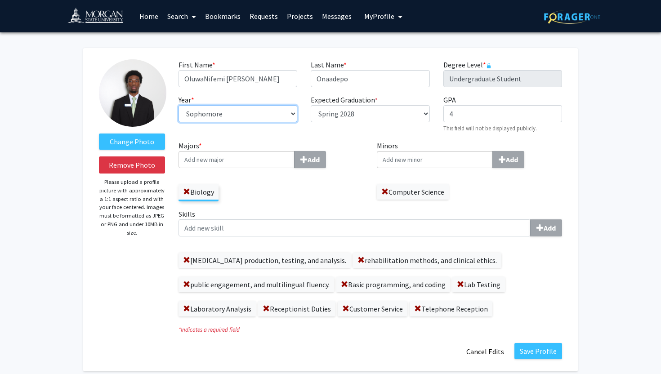
click at [278, 117] on select "--- First-year Sophomore Junior Senior Postbaccalaureate Certificate" at bounding box center [238, 113] width 119 height 17
click at [179, 105] on select "--- First-year Sophomore Junior Senior Postbaccalaureate Certificate" at bounding box center [238, 113] width 119 height 17
click at [529, 350] on button "Save Profile" at bounding box center [539, 351] width 48 height 16
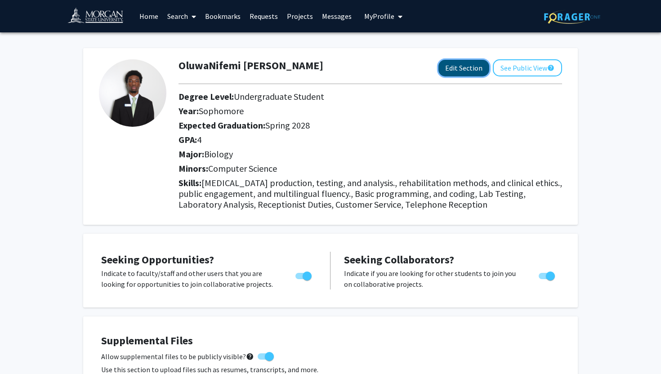
click at [462, 68] on button "Edit Section" at bounding box center [464, 68] width 51 height 17
select select "sophomore"
select select "41: spring_2028"
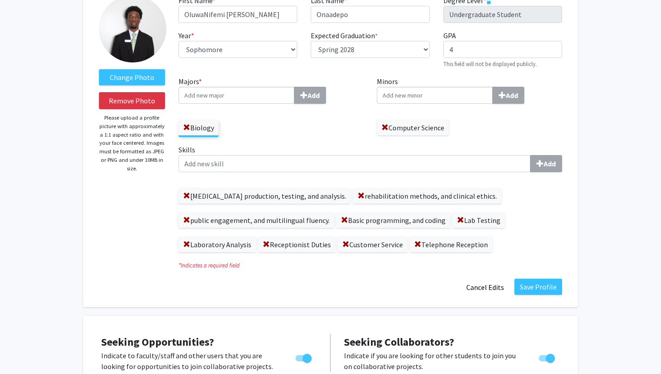
scroll to position [66, 0]
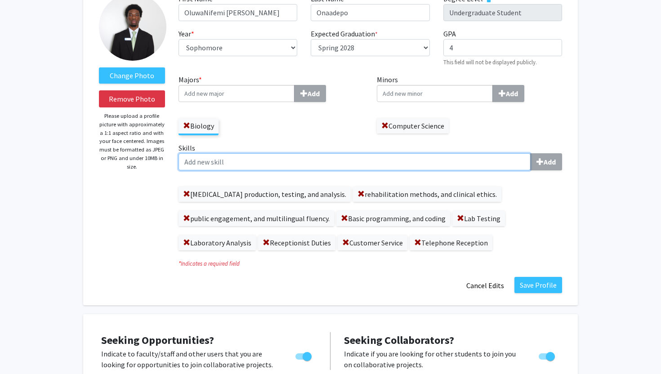
click at [246, 168] on input "Skills Add" at bounding box center [355, 161] width 352 height 17
paste input "Analytical data analysis"
type input "Analytical data analysis"
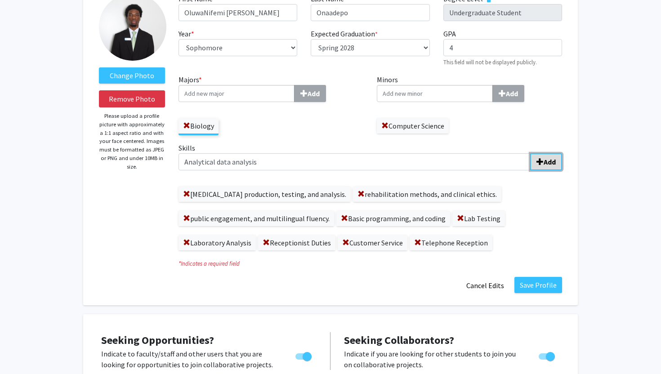
click at [540, 159] on span "submit" at bounding box center [540, 161] width 7 height 7
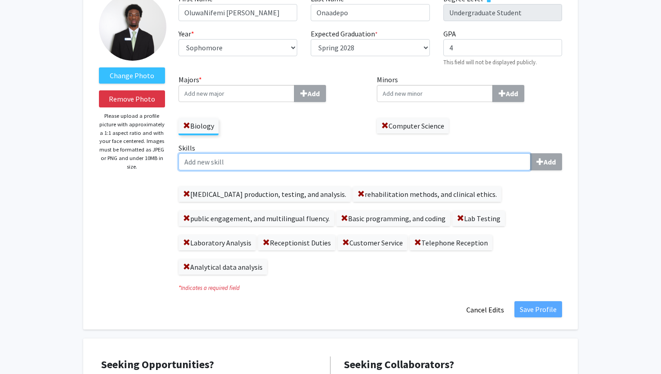
click at [283, 169] on input "Skills Add" at bounding box center [355, 161] width 352 height 17
paste input "Biopharmaceutical process coordination"
type input "Biopharmaceutical process coordination"
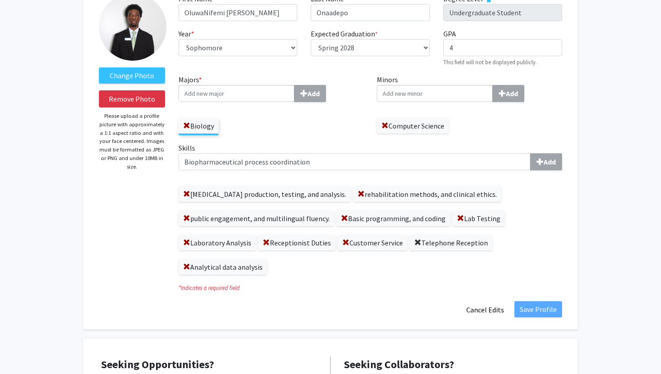
click at [417, 242] on span at bounding box center [417, 242] width 7 height 7
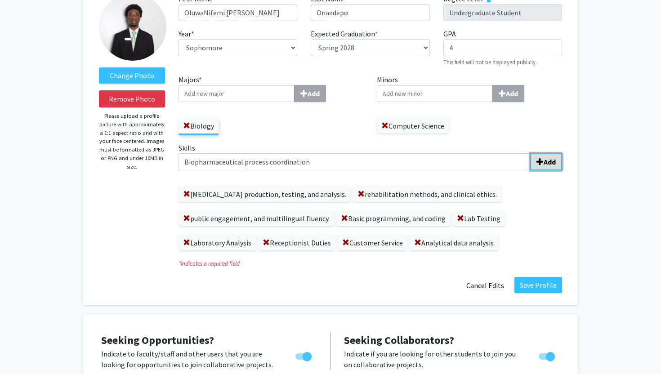
click at [550, 163] on b "Add" at bounding box center [550, 161] width 12 height 9
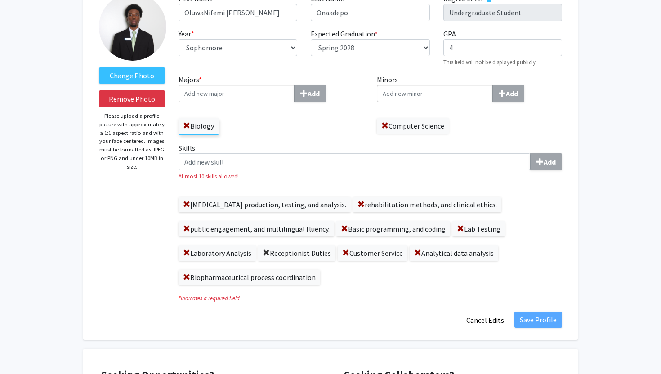
click at [266, 250] on span at bounding box center [266, 253] width 7 height 7
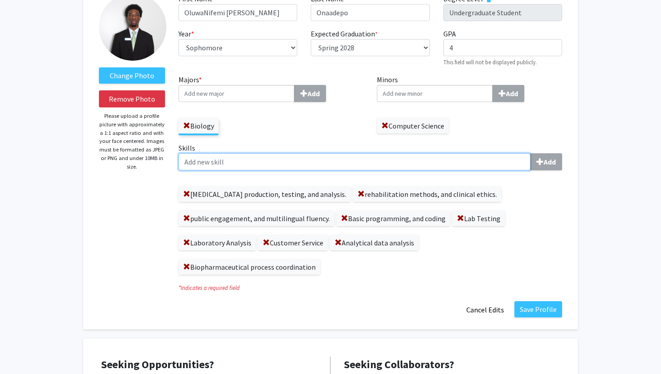
click at [299, 166] on input "Skills Add" at bounding box center [355, 161] width 352 height 17
paste input "cross-functional collaboration"
type input "cross-functional collaboration"
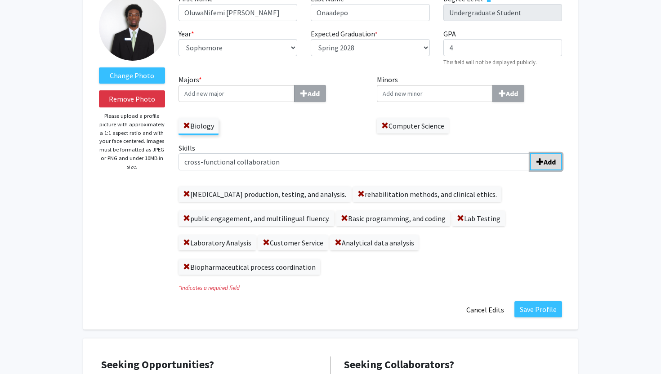
click at [546, 166] on button "Add" at bounding box center [546, 161] width 32 height 17
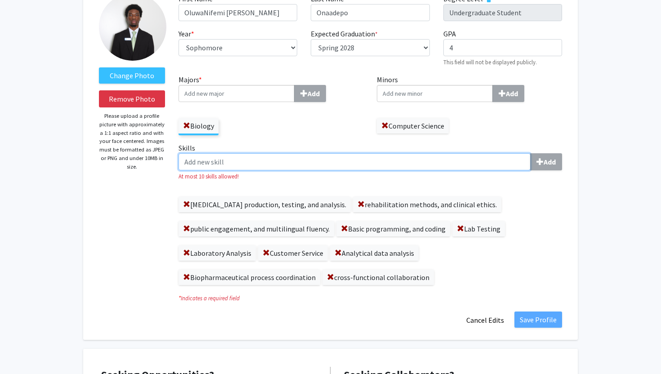
click at [327, 162] on input "Skills Add" at bounding box center [355, 161] width 352 height 17
paste input "cross-functional collaboration"
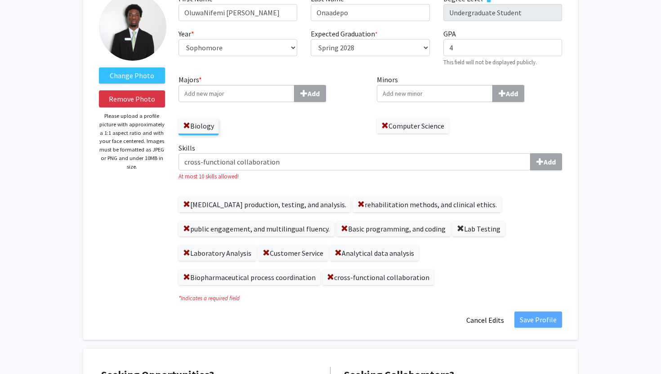
click at [457, 228] on span at bounding box center [460, 228] width 7 height 7
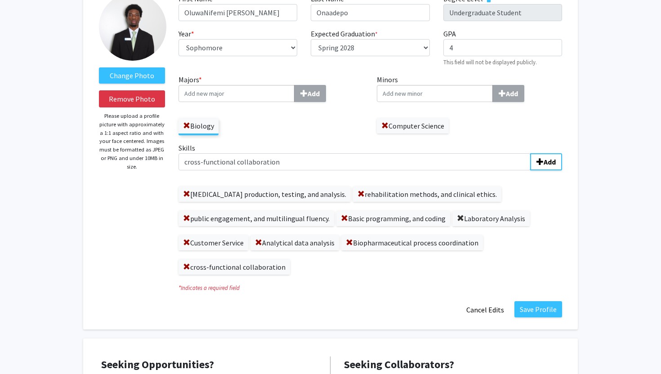
click at [460, 217] on span at bounding box center [460, 218] width 7 height 7
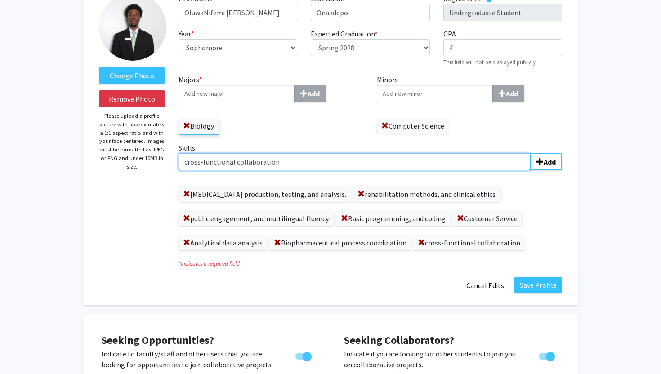
drag, startPoint x: 282, startPoint y: 163, endPoint x: 153, endPoint y: 162, distance: 128.7
click at [153, 162] on form "Change Photo Remove Photo Please upload a profile picture with approximately a …" at bounding box center [330, 143] width 477 height 301
paste input "Lab testing/analysis"
type input "Lab testing/analysis"
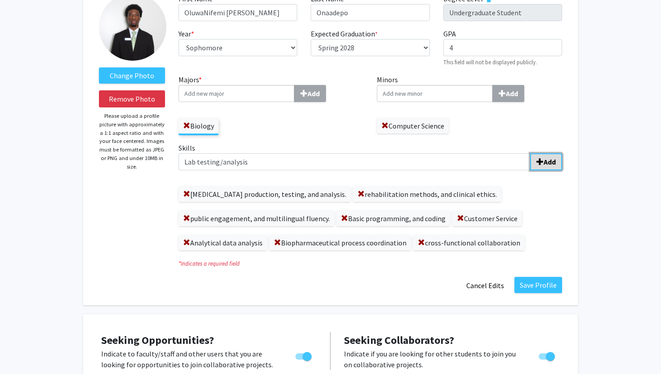
click at [541, 162] on span "submit" at bounding box center [540, 161] width 7 height 7
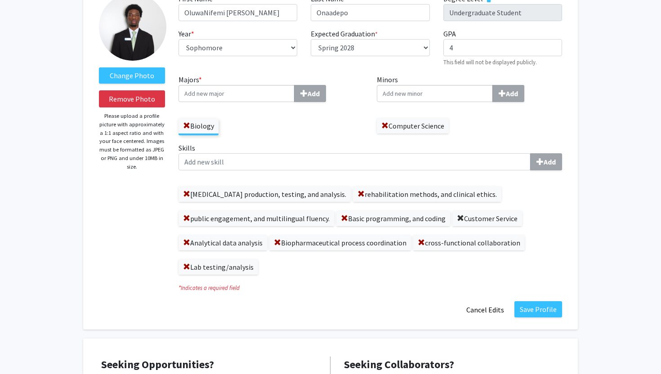
click at [457, 215] on span at bounding box center [460, 218] width 7 height 7
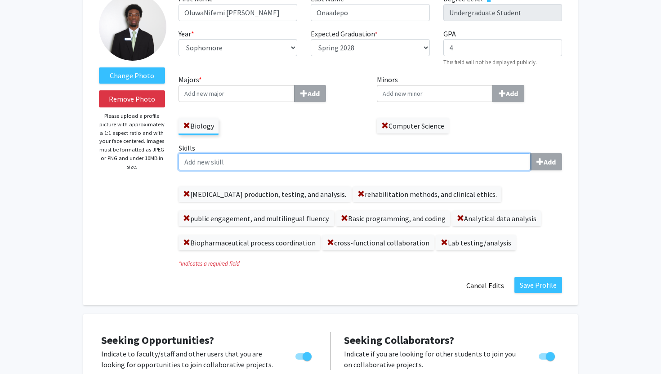
click at [377, 163] on input "Skills Add" at bounding box center [355, 161] width 352 height 17
paste input "Data verification and quality control"
type input "Data verification and quality control"
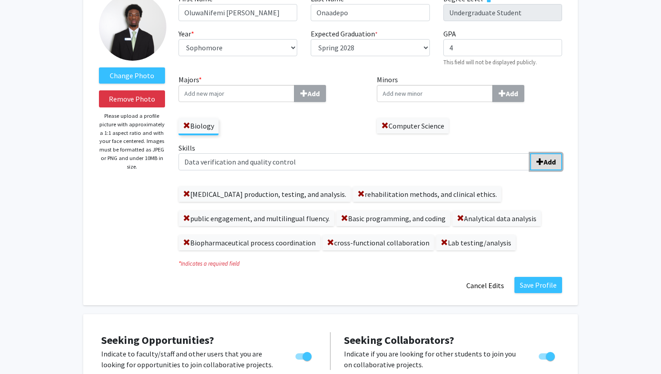
click at [552, 160] on b "Add" at bounding box center [550, 161] width 12 height 9
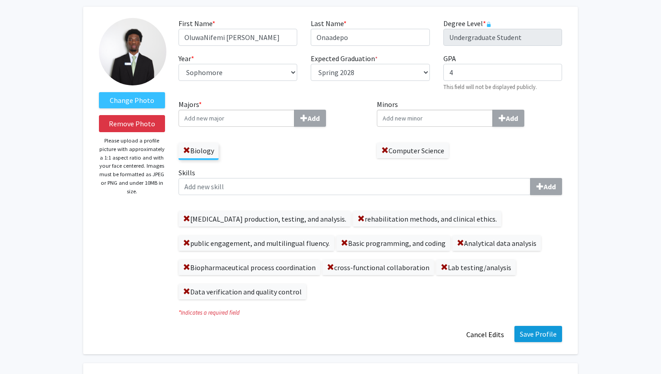
scroll to position [37, 0]
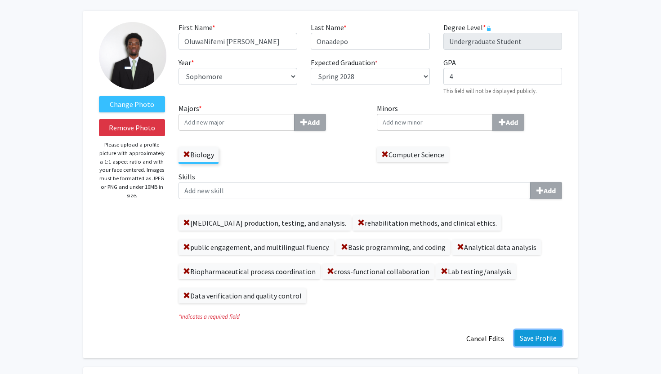
click at [533, 339] on button "Save Profile" at bounding box center [539, 338] width 48 height 16
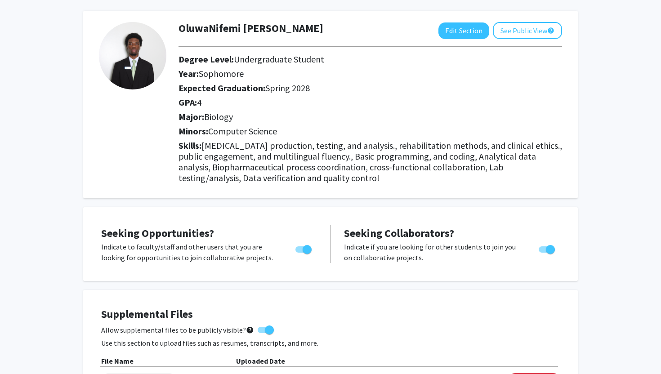
scroll to position [0, 0]
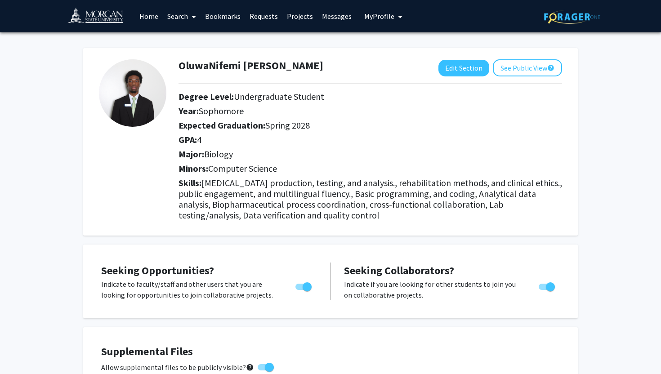
click at [101, 18] on img at bounding box center [99, 17] width 64 height 20
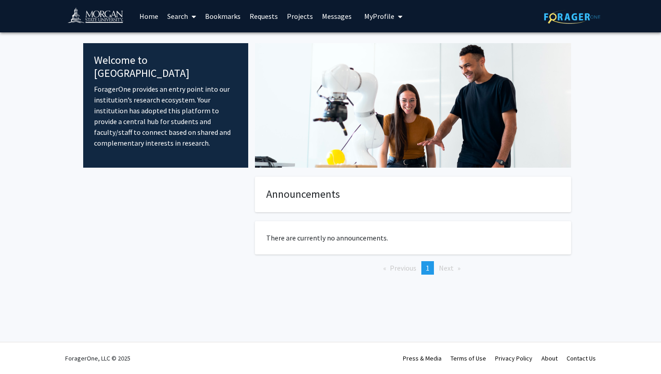
click at [189, 14] on span at bounding box center [192, 16] width 8 height 31
click at [192, 40] on span "Faculty/Staff" at bounding box center [196, 41] width 66 height 18
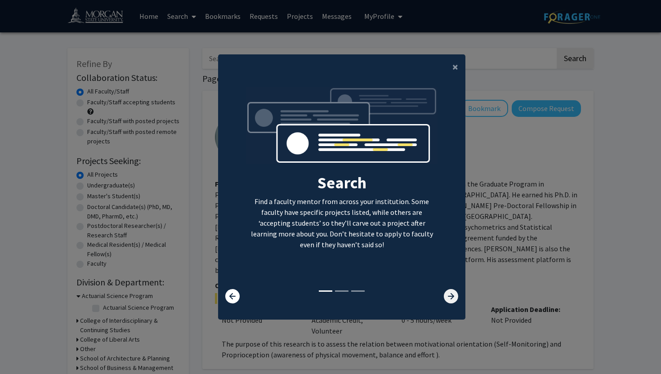
click at [451, 296] on icon at bounding box center [451, 296] width 14 height 14
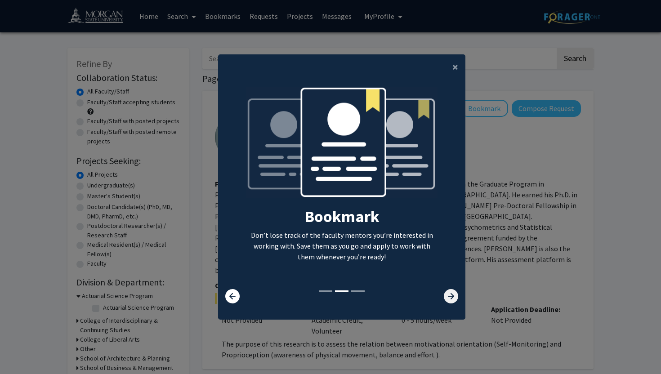
click at [451, 296] on icon at bounding box center [451, 296] width 14 height 14
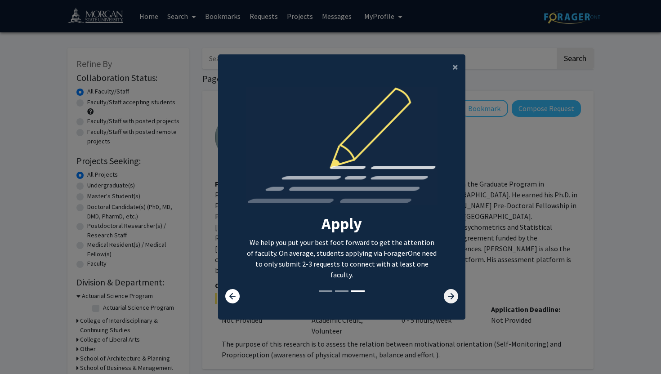
click at [451, 296] on icon at bounding box center [451, 296] width 14 height 14
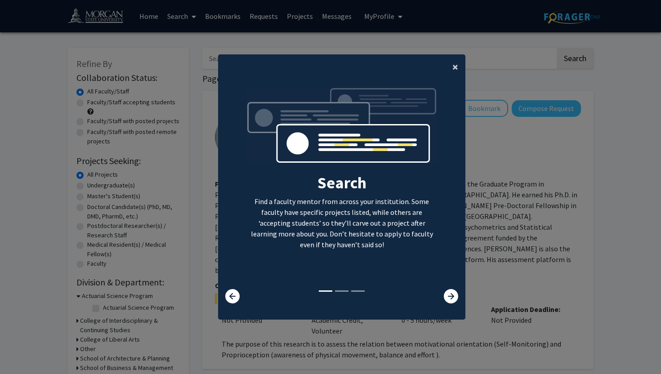
click at [456, 70] on span "×" at bounding box center [456, 67] width 6 height 14
